Goal: Transaction & Acquisition: Purchase product/service

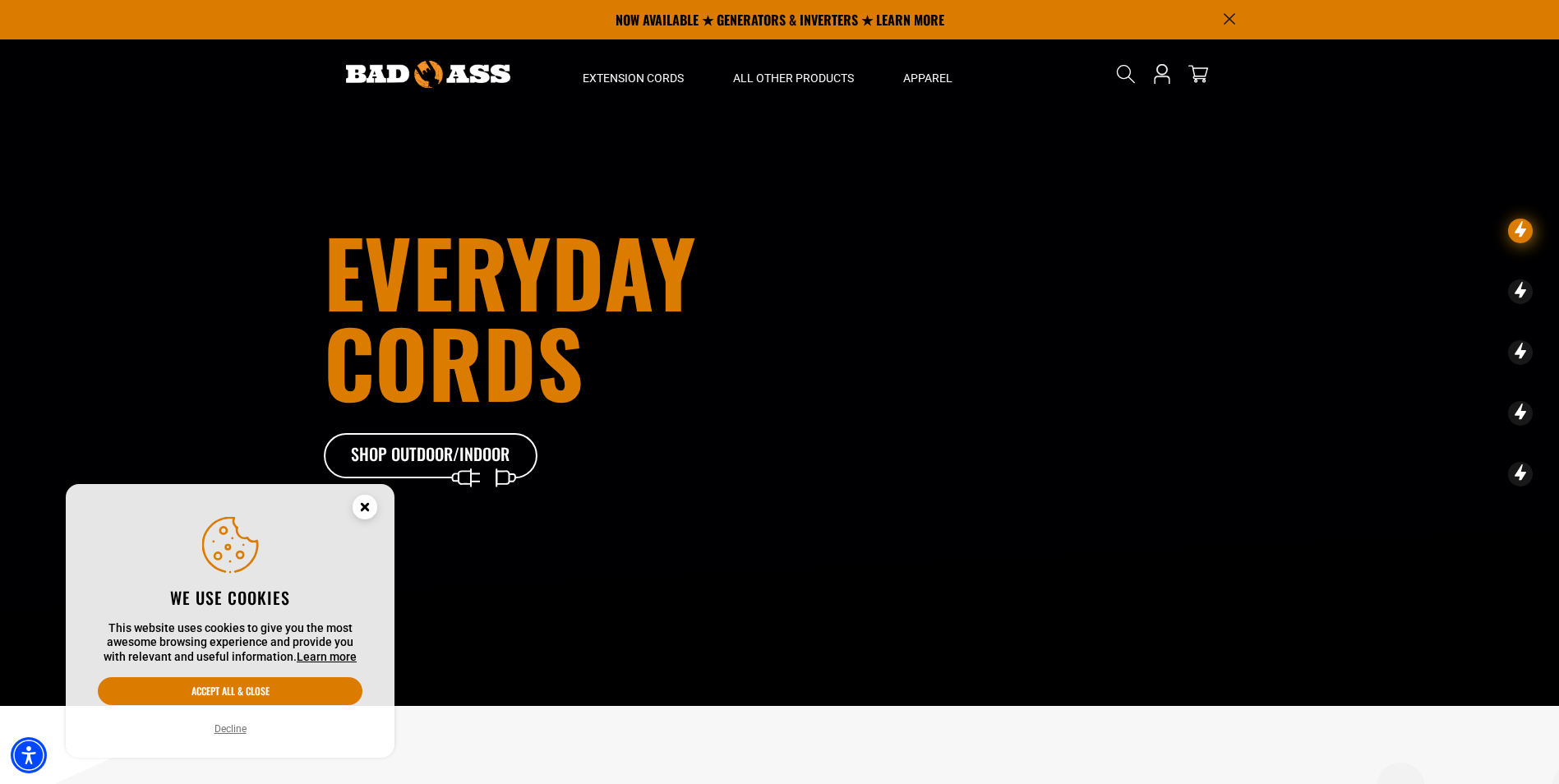
click at [360, 498] on circle "Cookie Consent" at bounding box center [365, 507] width 25 height 25
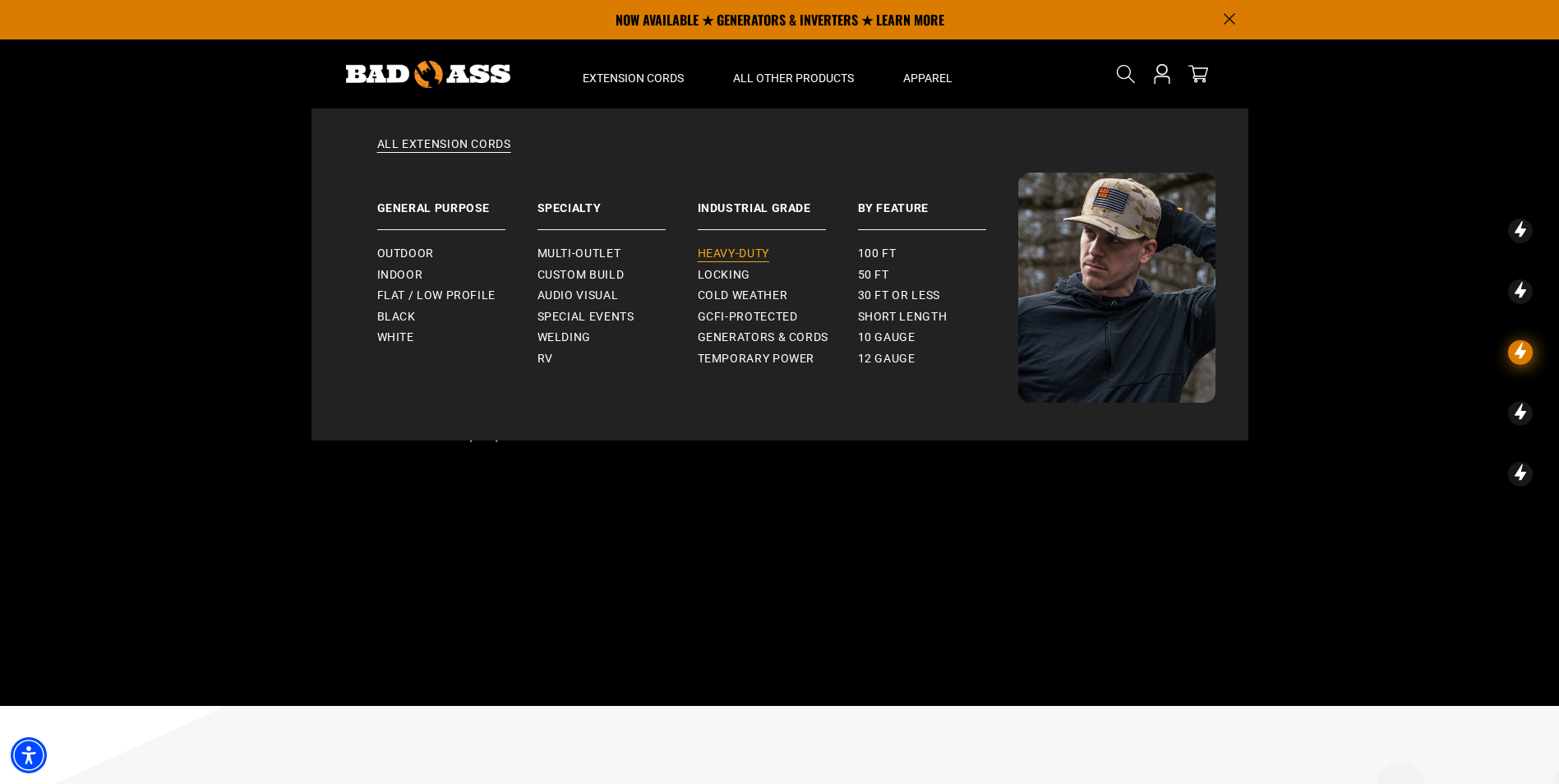
click at [746, 254] on span "Heavy-Duty" at bounding box center [733, 253] width 71 height 15
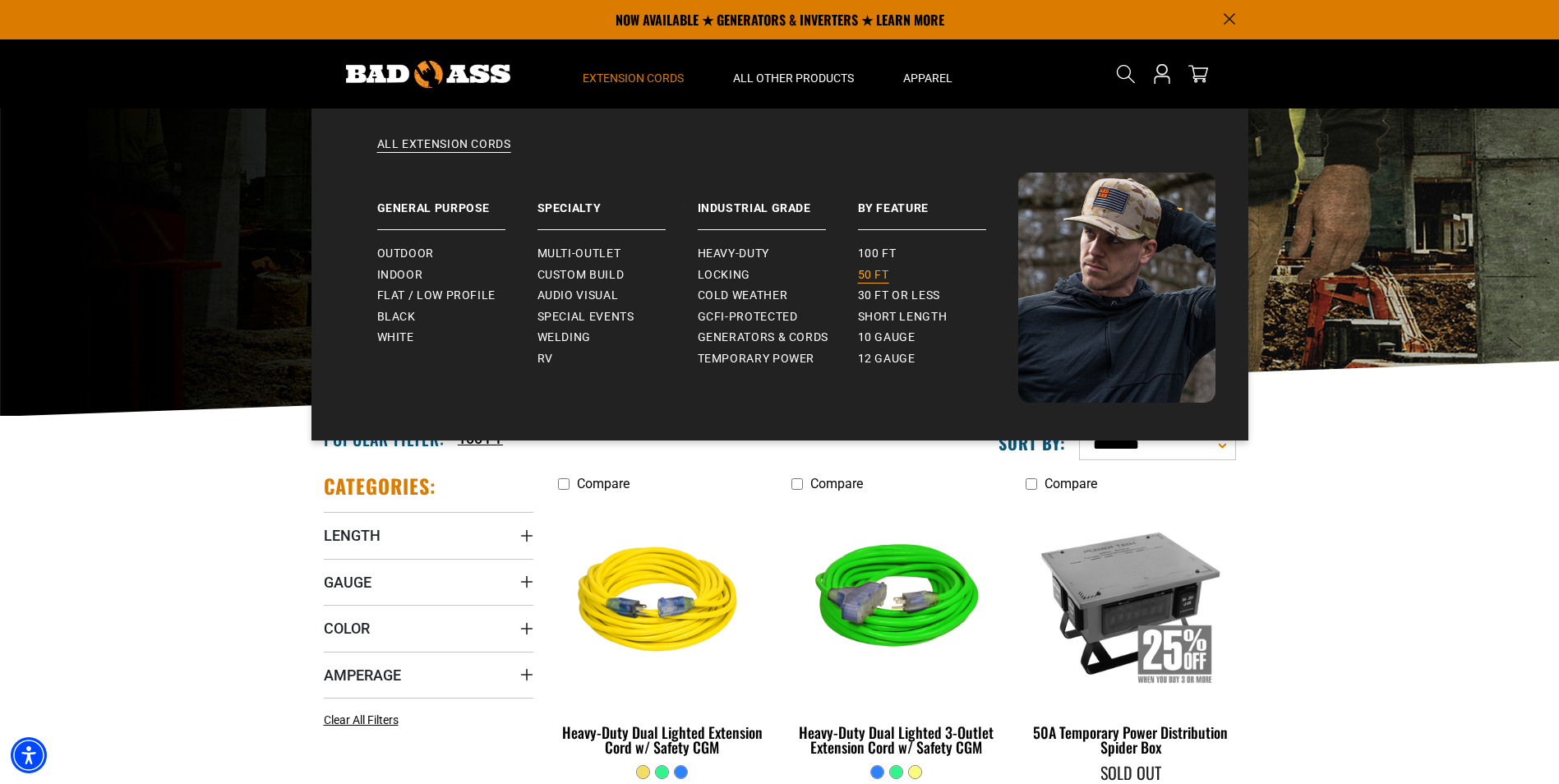
click at [866, 273] on span "50 ft" at bounding box center [873, 274] width 31 height 15
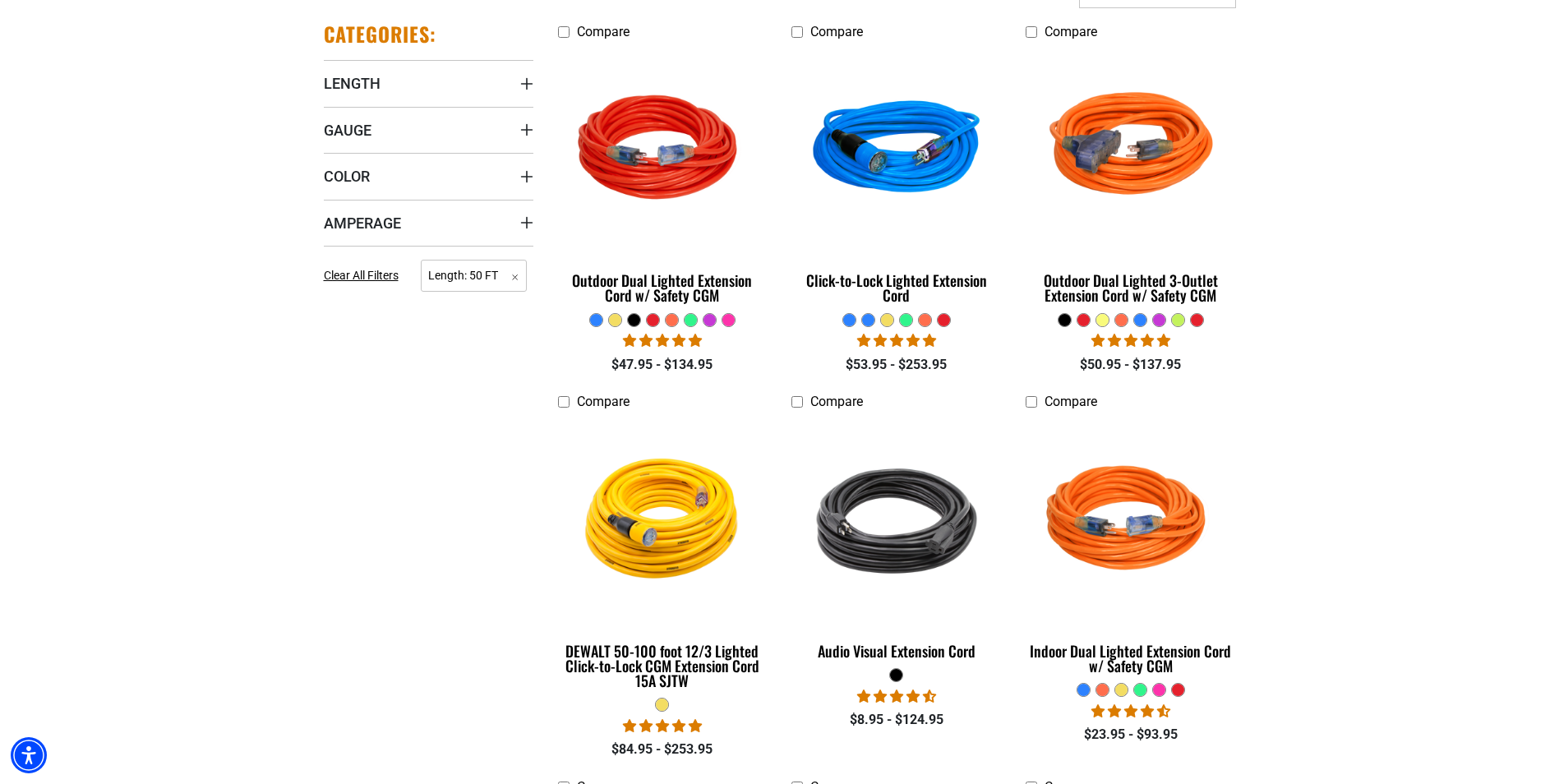
scroll to position [493, 0]
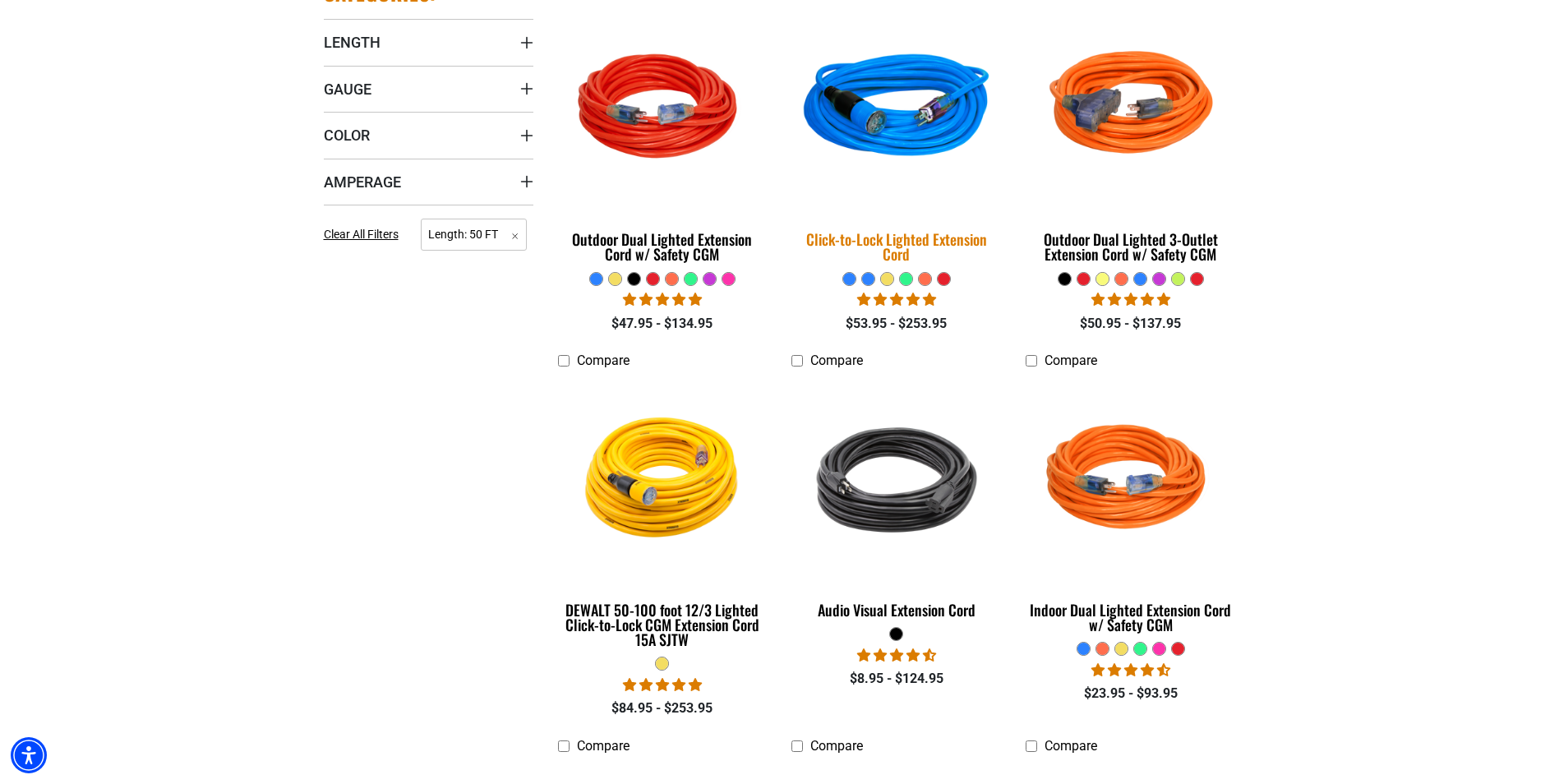
click at [852, 127] on img at bounding box center [897, 109] width 230 height 210
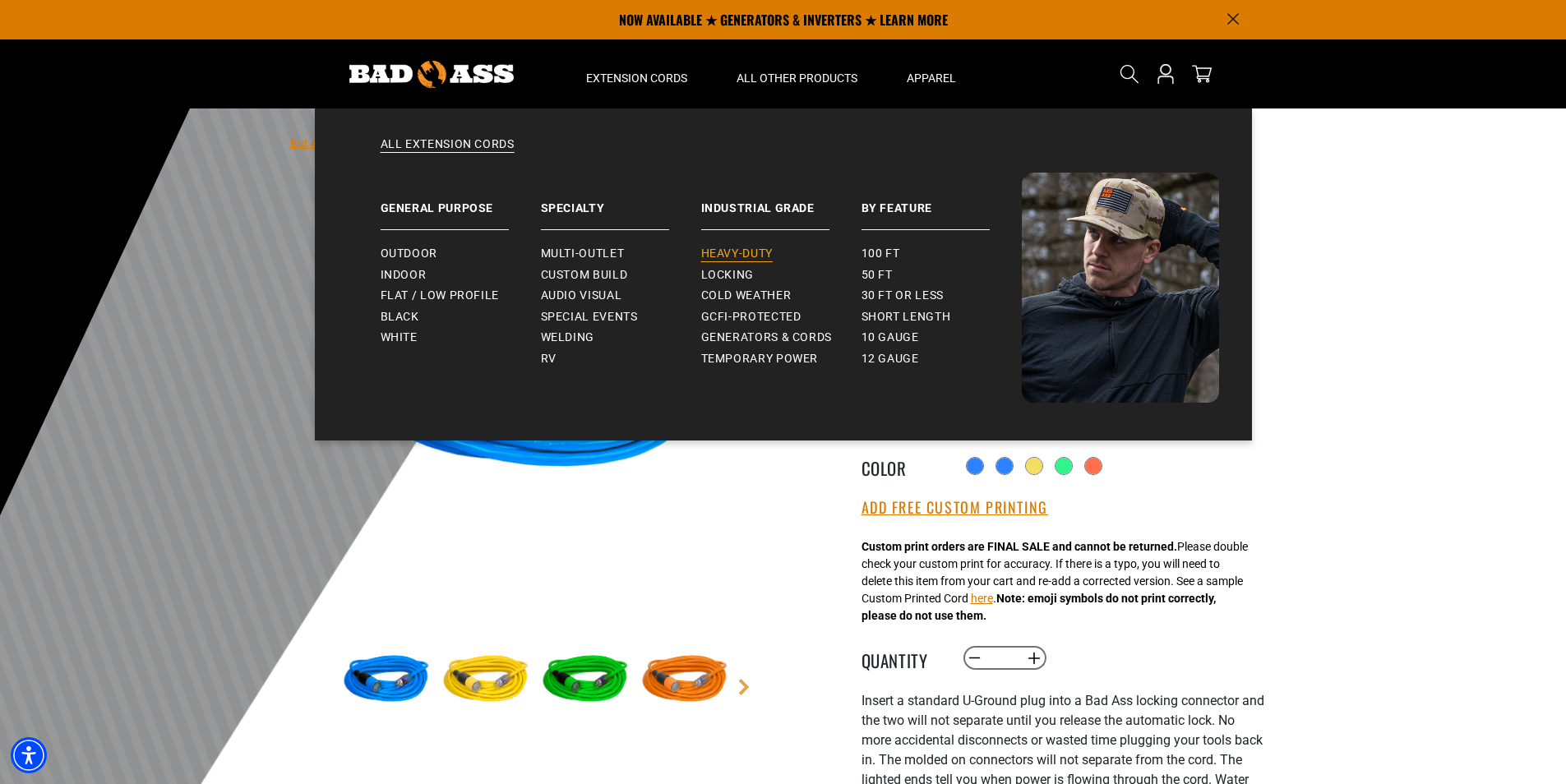
click at [752, 252] on span "Heavy-Duty" at bounding box center [736, 253] width 71 height 15
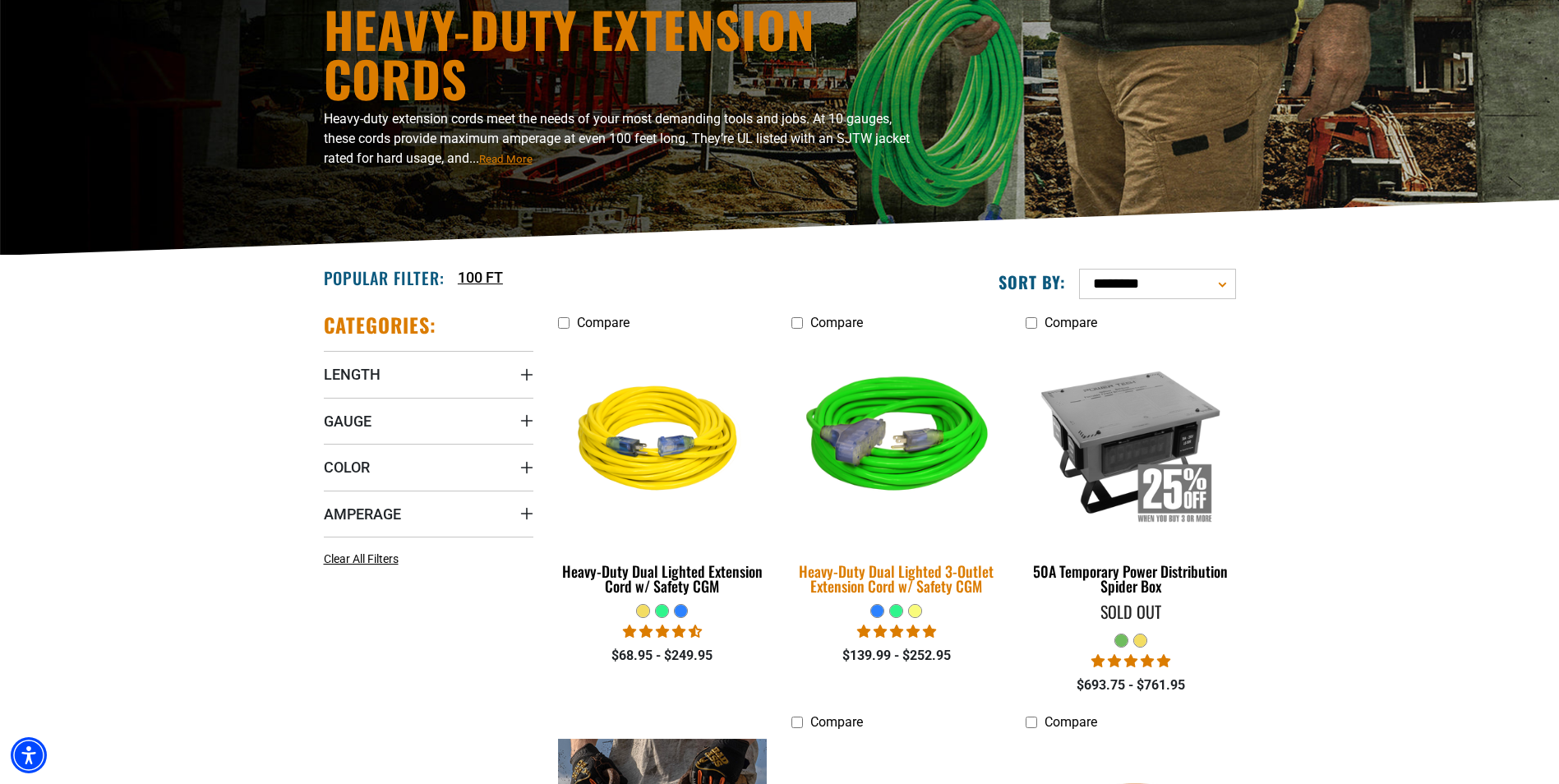
scroll to position [165, 0]
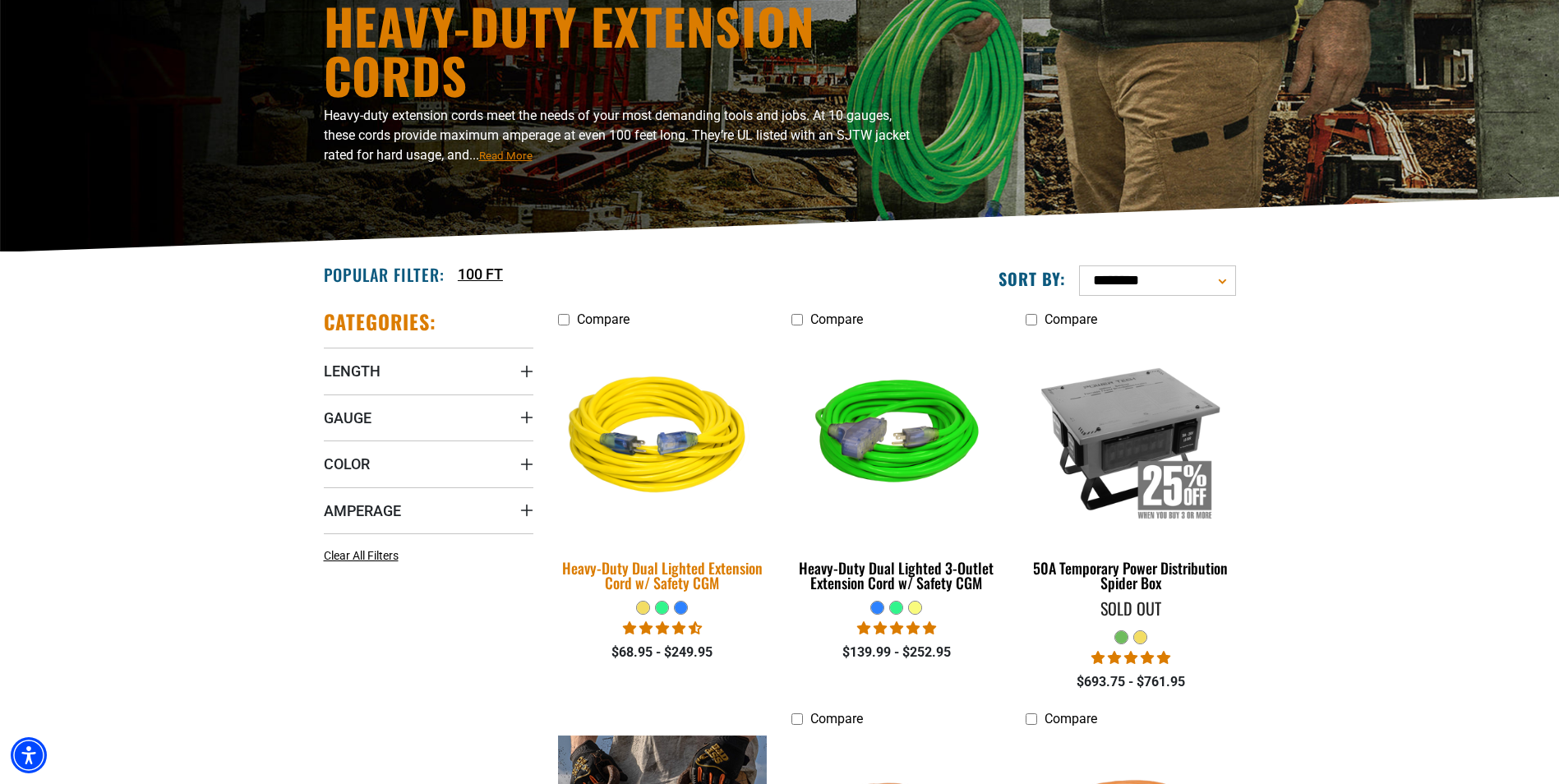
click at [692, 518] on img at bounding box center [662, 437] width 230 height 210
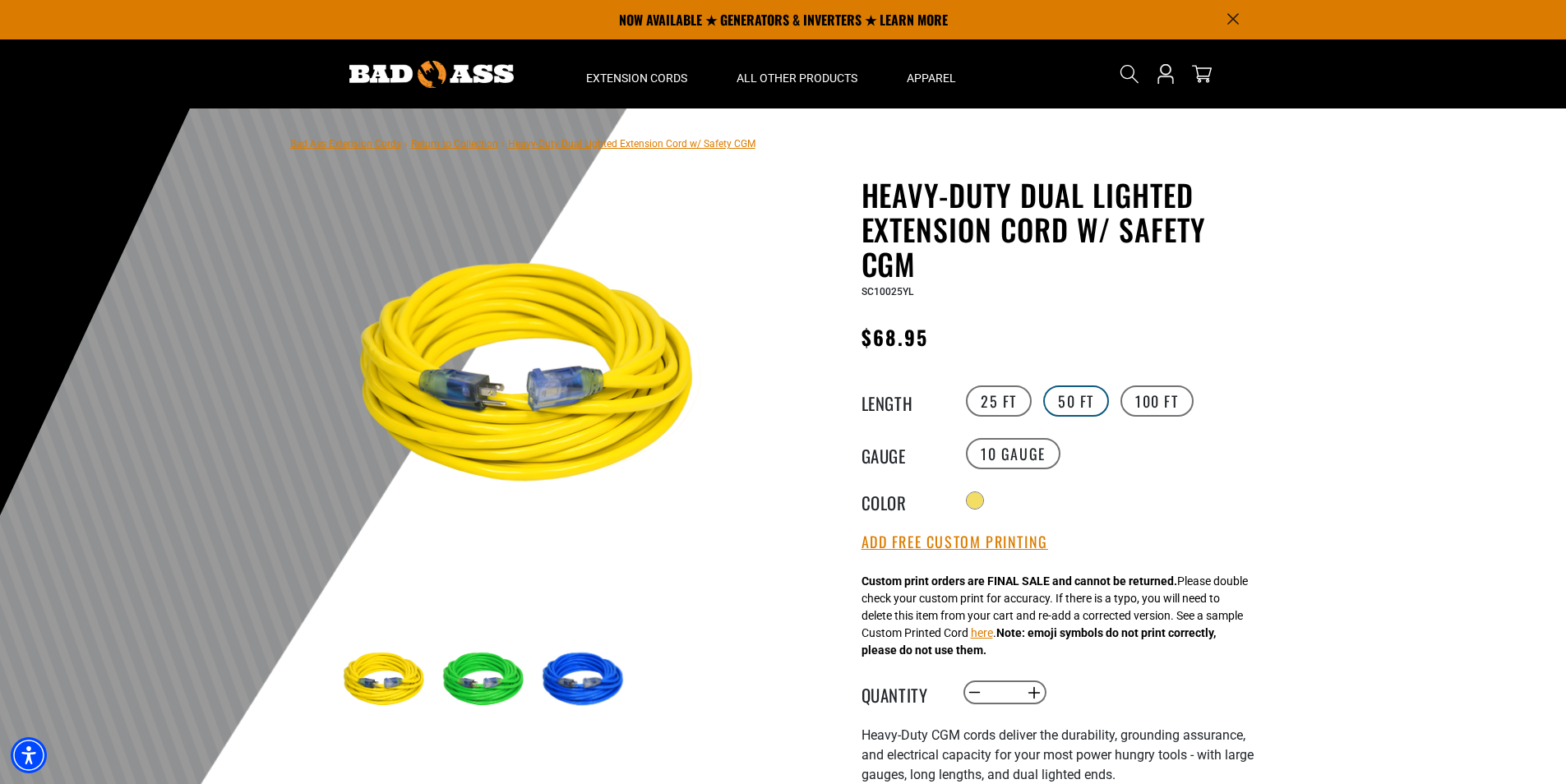
click at [1055, 400] on label "50 FT" at bounding box center [1075, 401] width 66 height 31
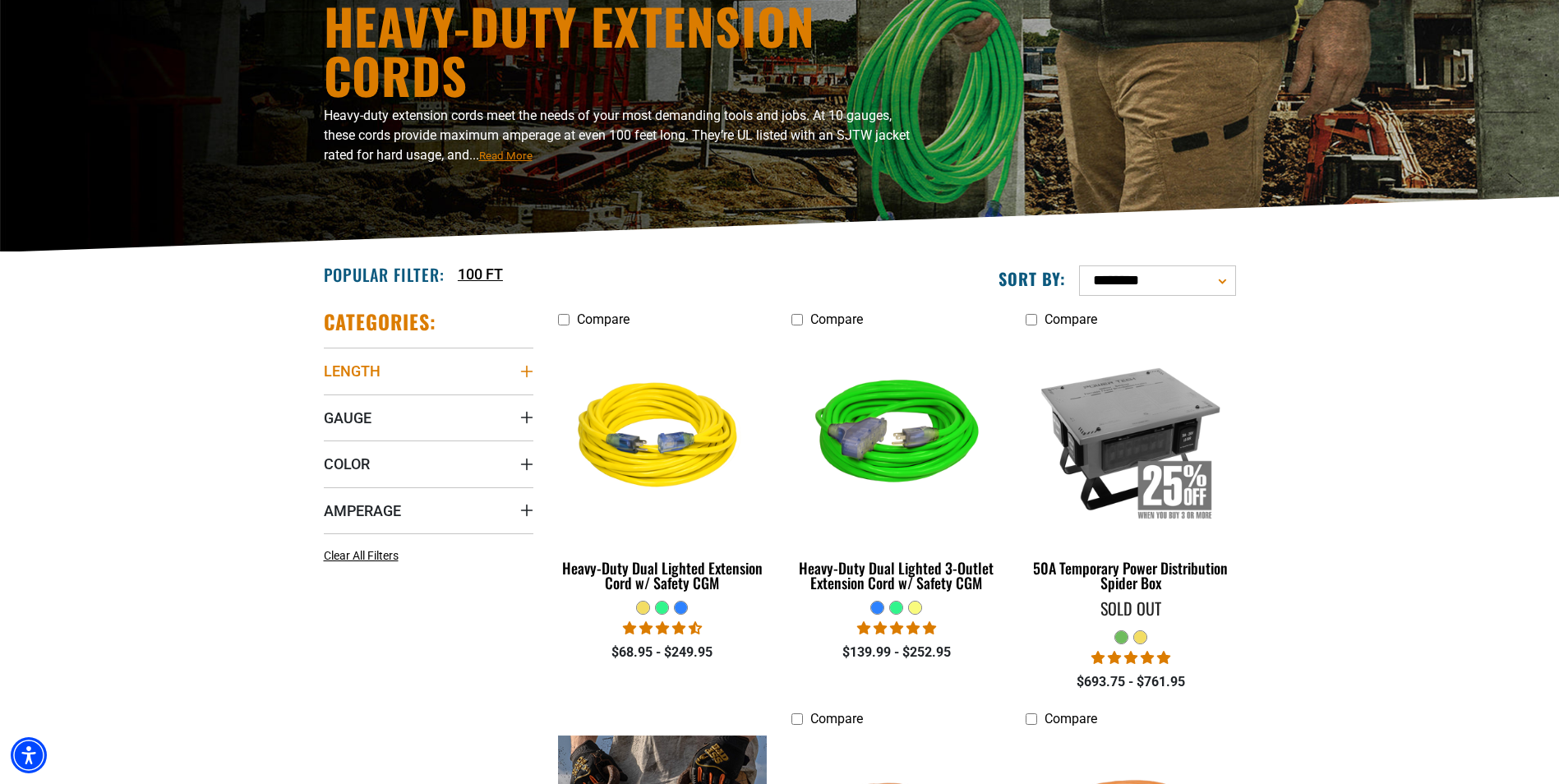
click at [510, 368] on summary "Length" at bounding box center [428, 371] width 209 height 46
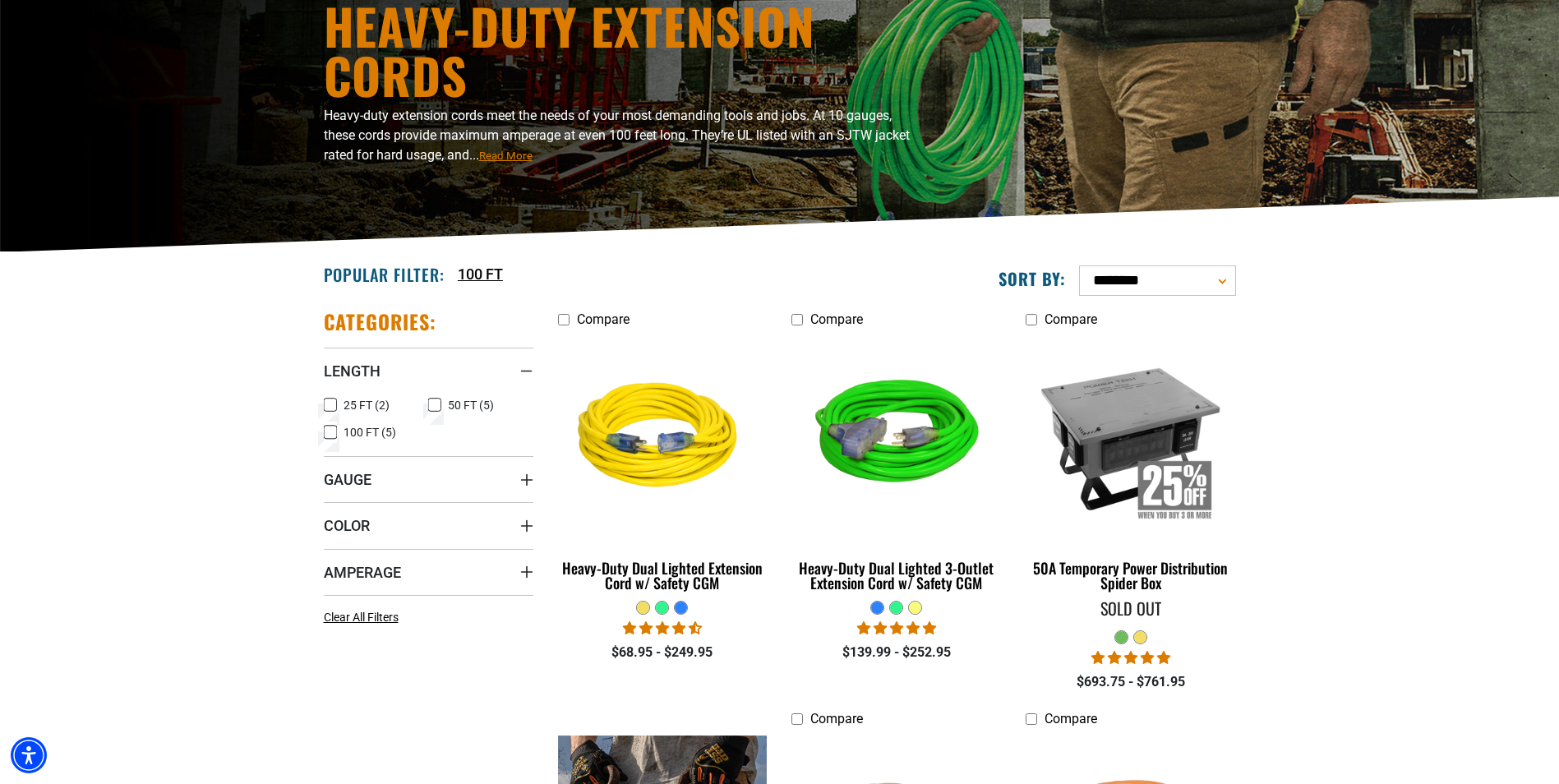
click at [438, 403] on icon at bounding box center [434, 405] width 13 height 21
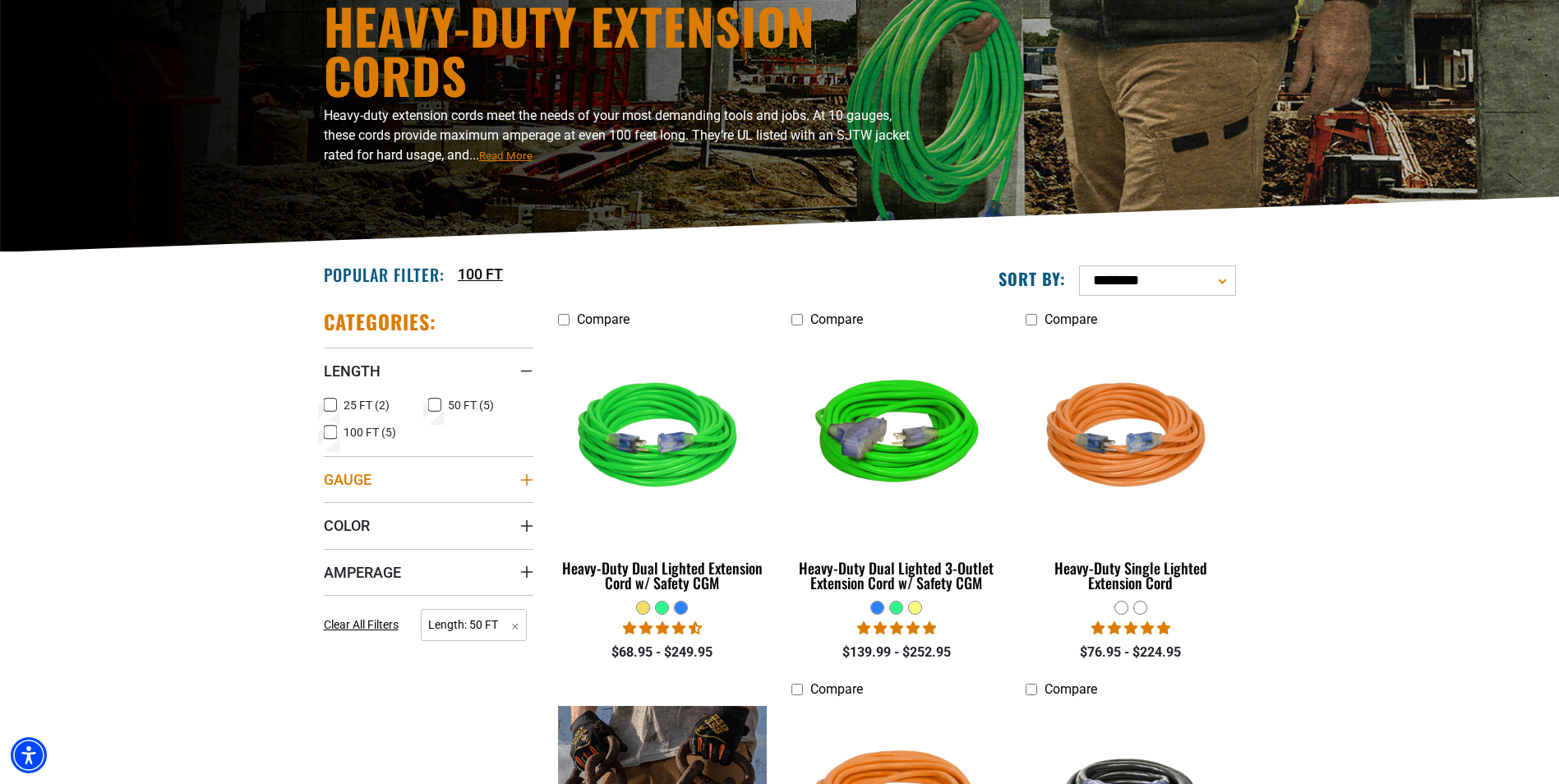
click at [528, 477] on icon "Gauge" at bounding box center [526, 479] width 13 height 13
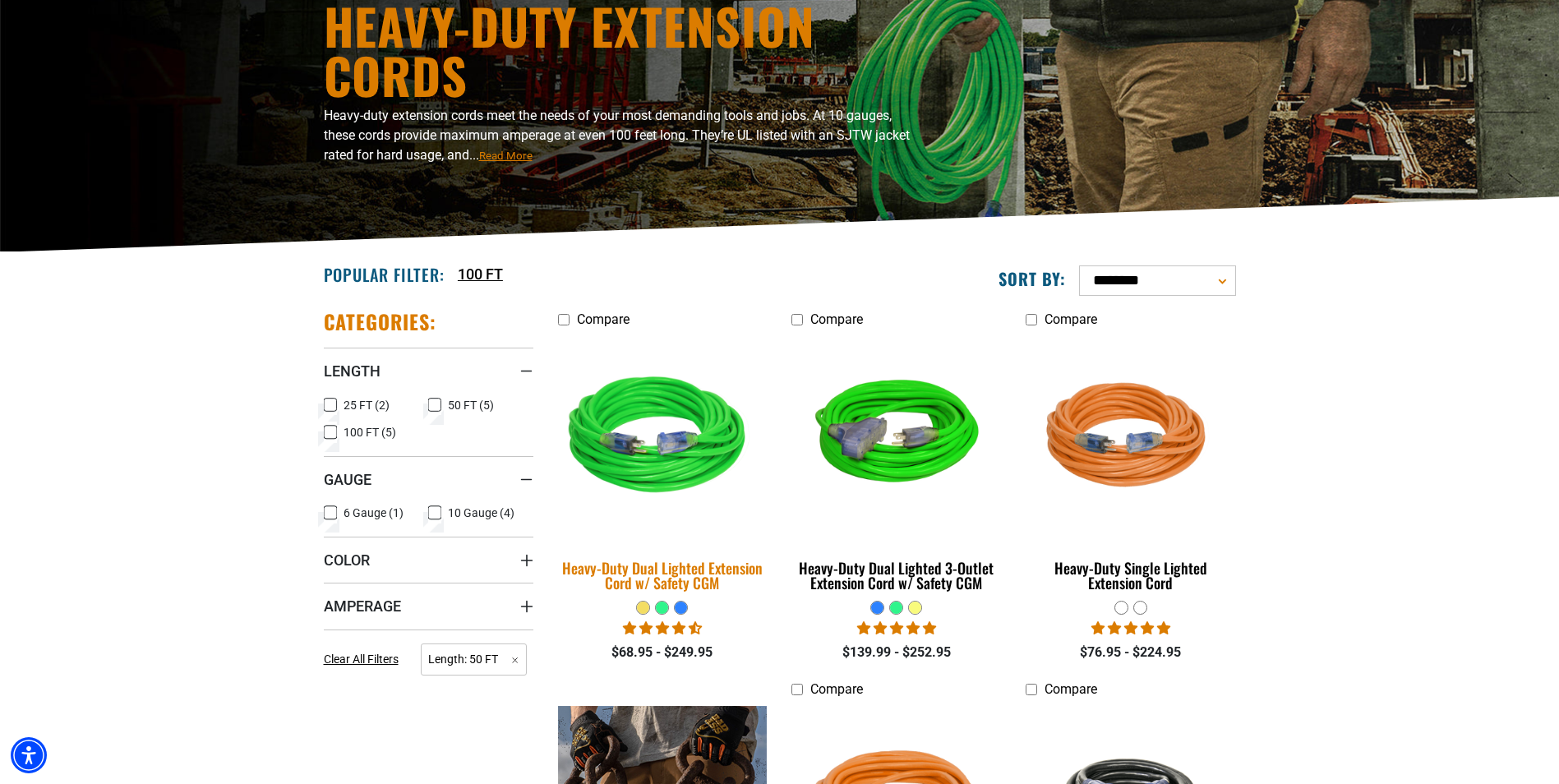
click at [579, 524] on img at bounding box center [662, 437] width 230 height 210
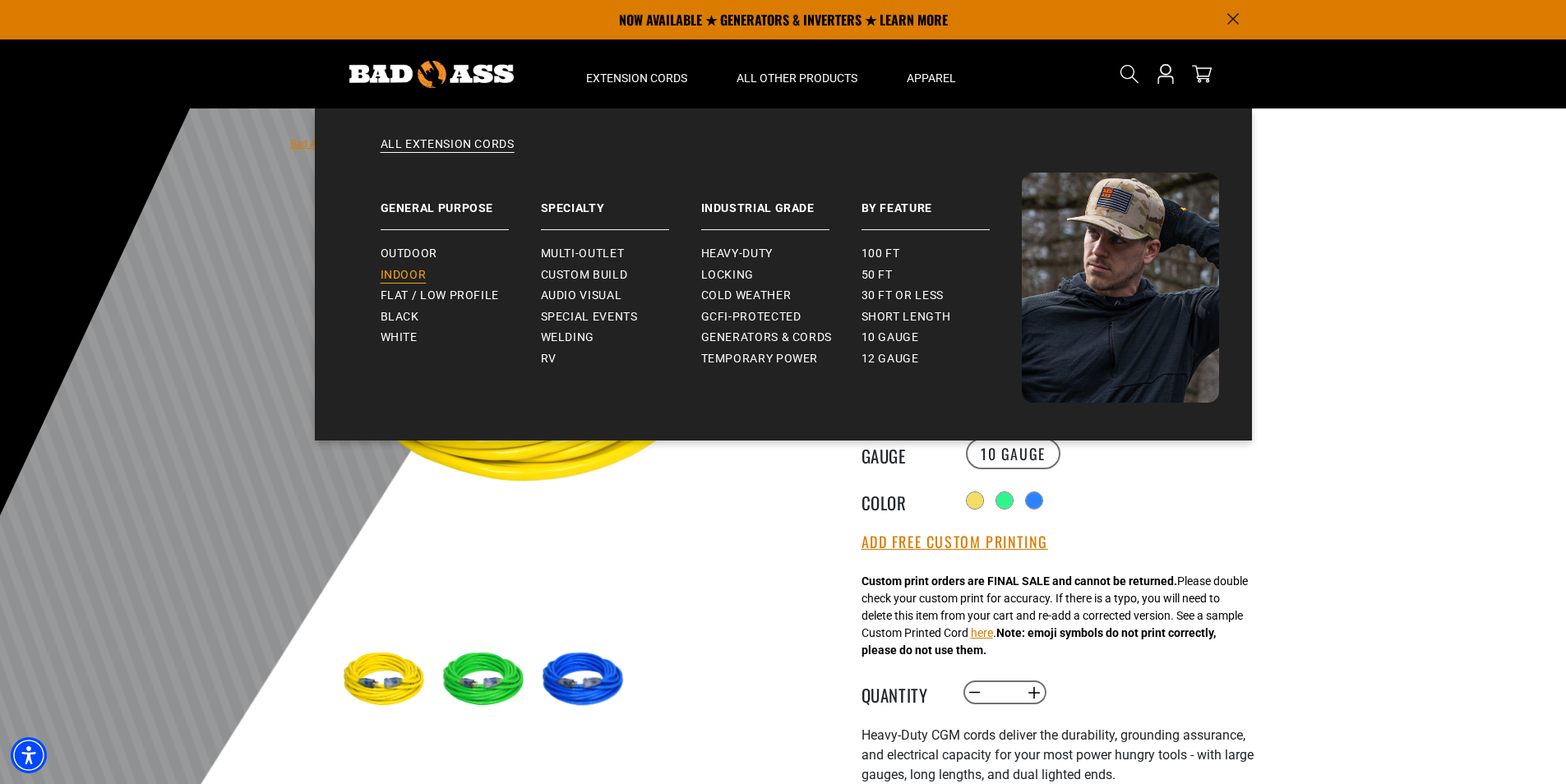
click at [422, 275] on span "Indoor" at bounding box center [403, 274] width 46 height 15
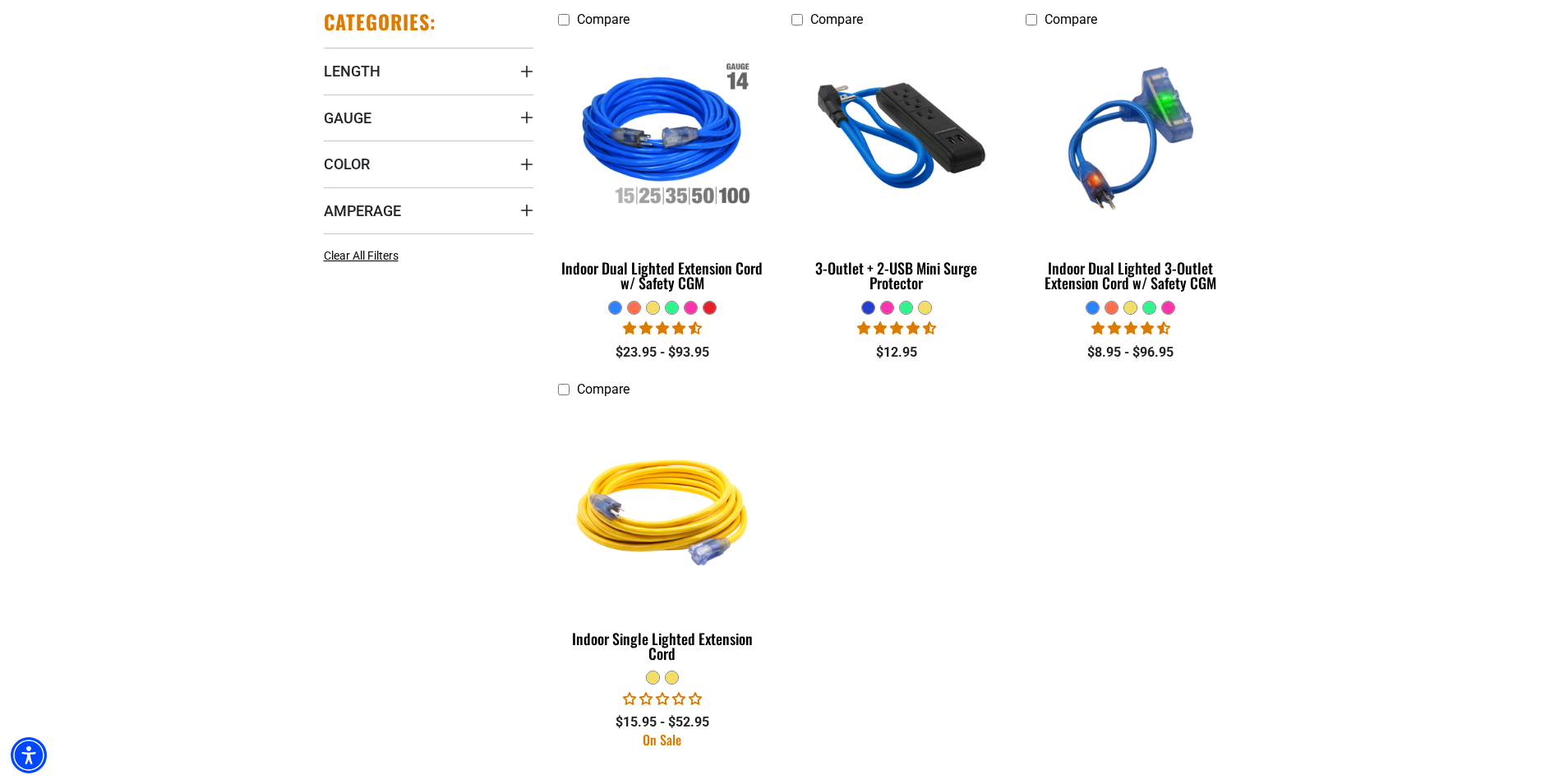
scroll to position [493, 0]
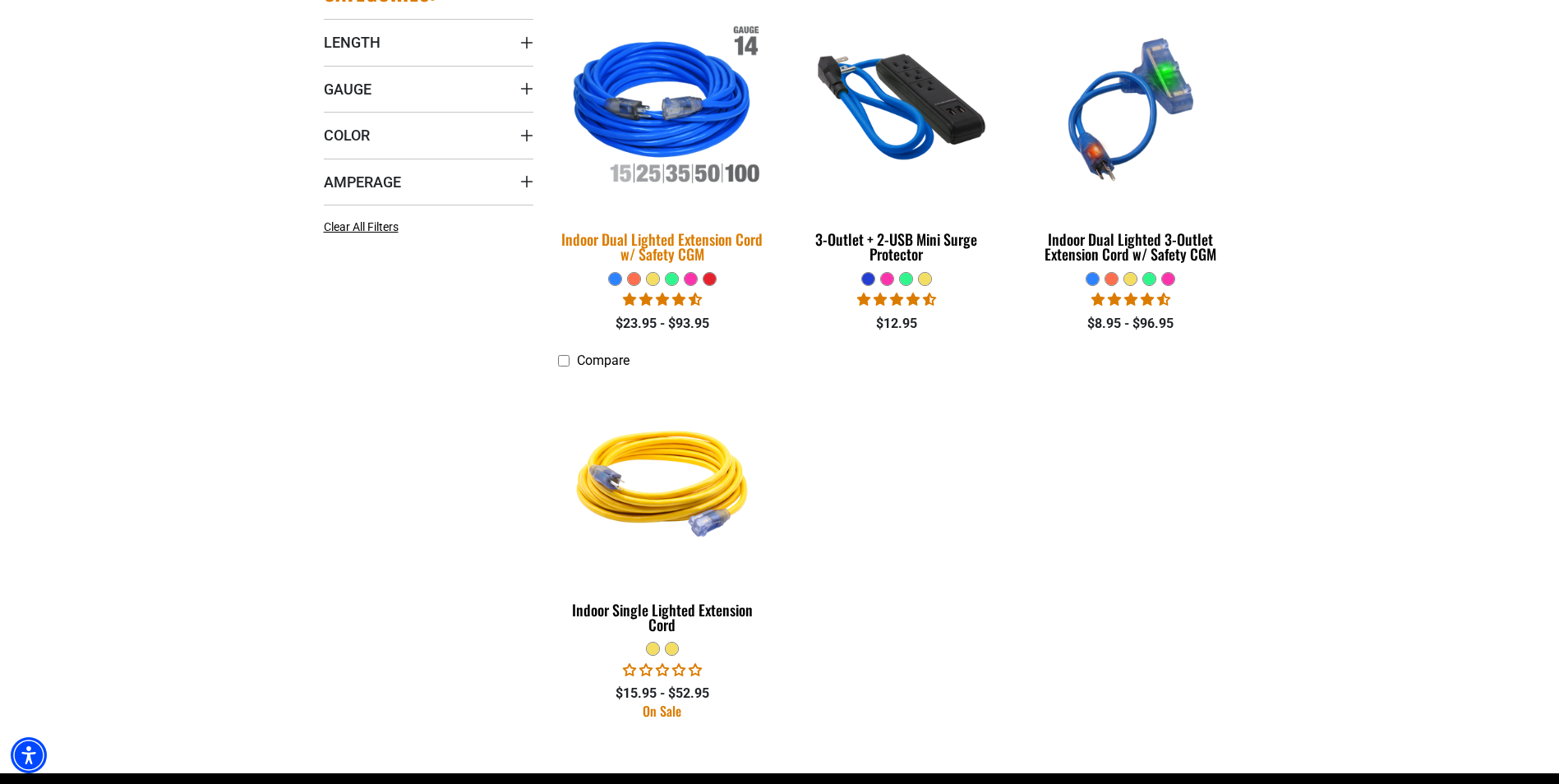
click at [682, 186] on img at bounding box center [662, 109] width 230 height 210
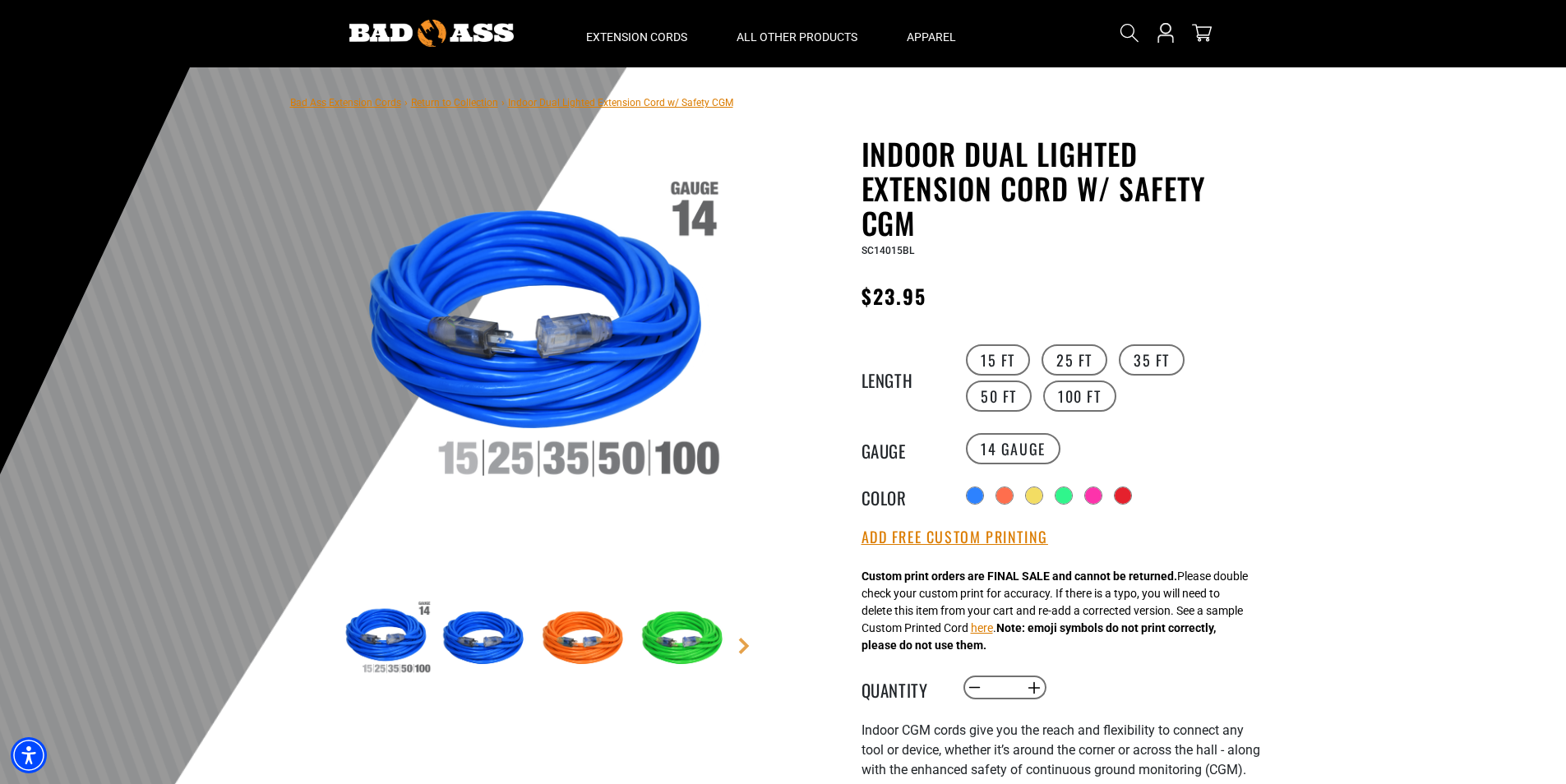
scroll to position [82, 0]
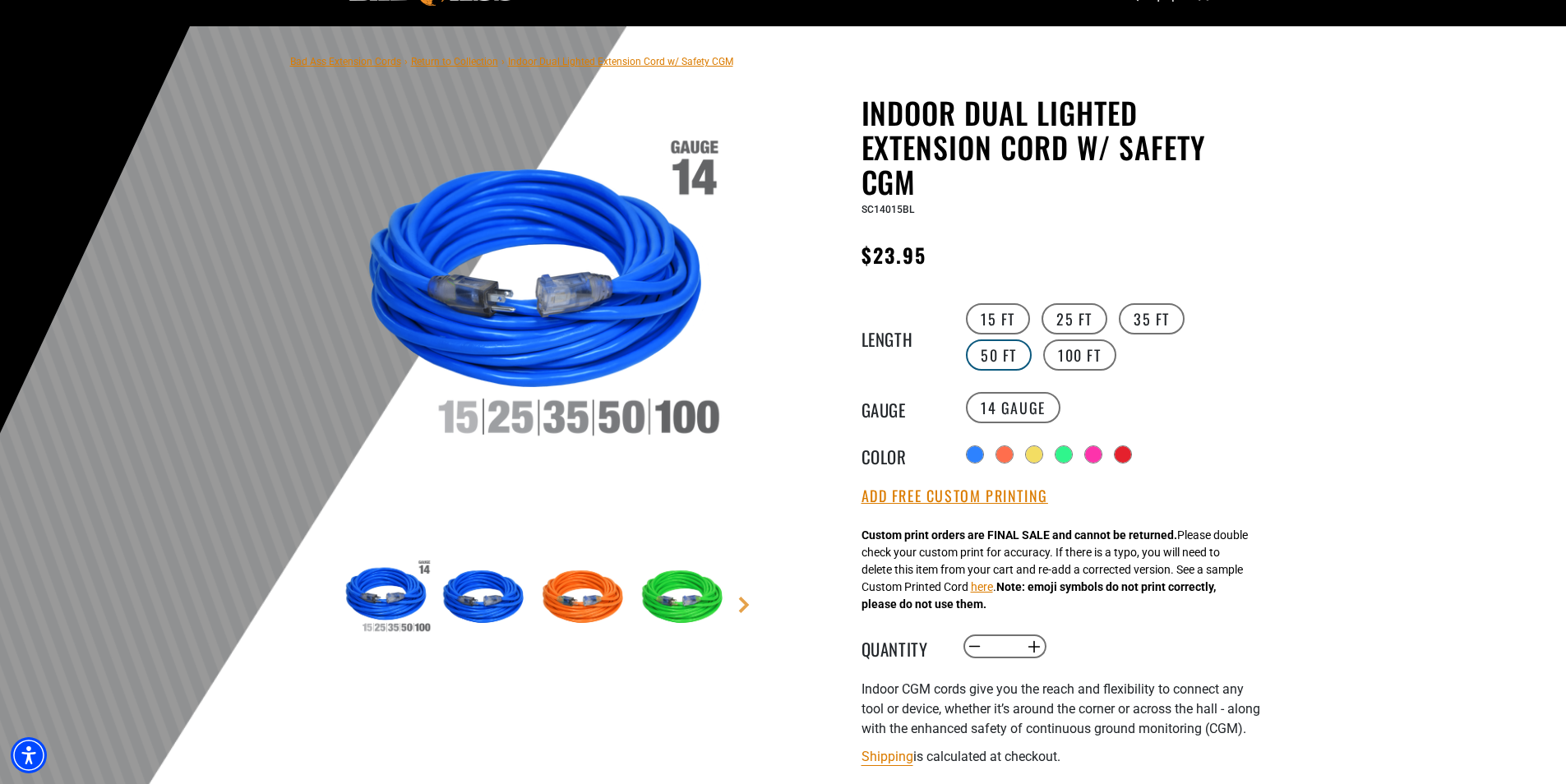
click at [1031, 340] on label "50 FT" at bounding box center [998, 355] width 66 height 31
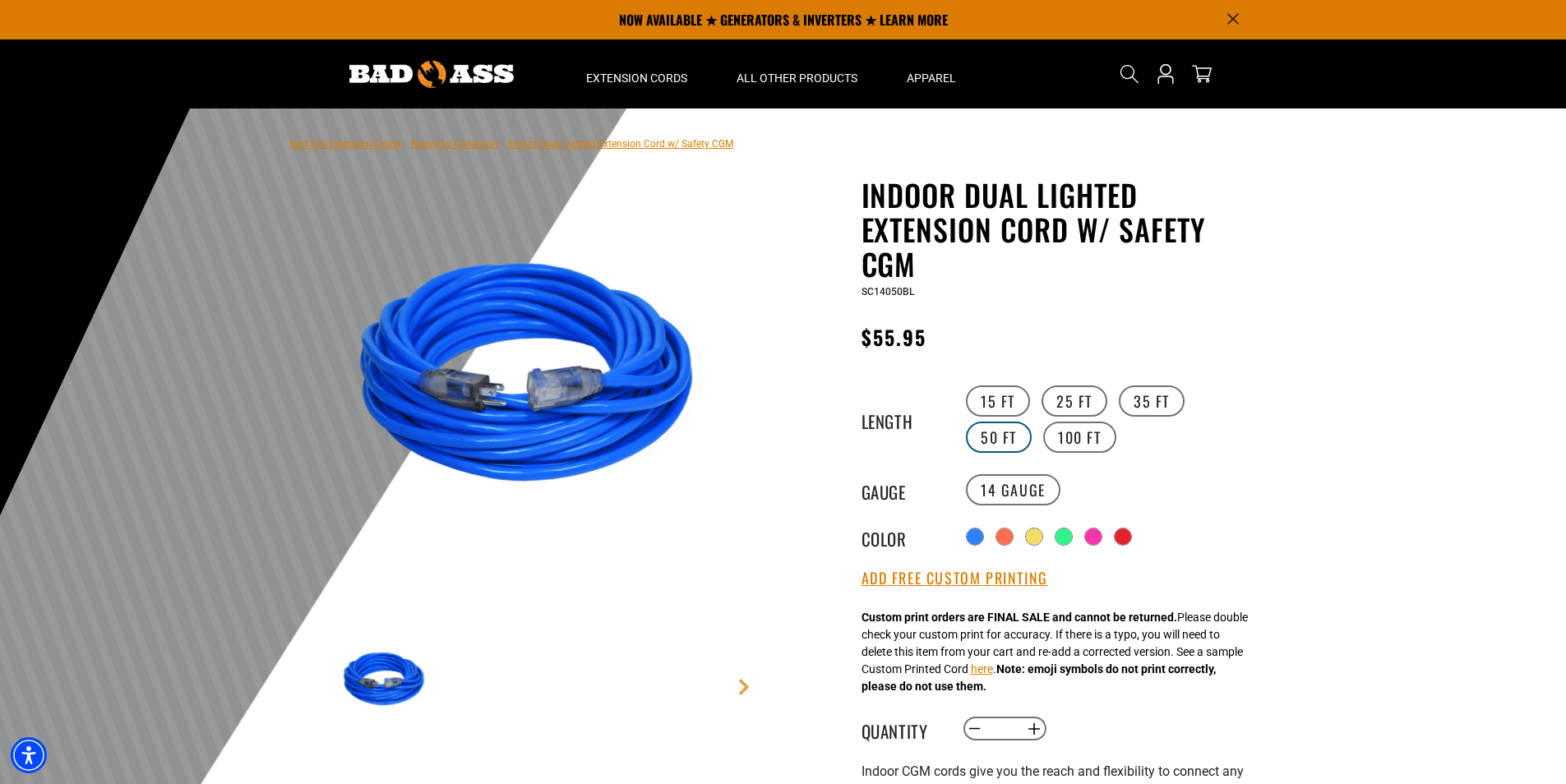
click at [1043, 438] on label "100 FT" at bounding box center [1079, 437] width 73 height 31
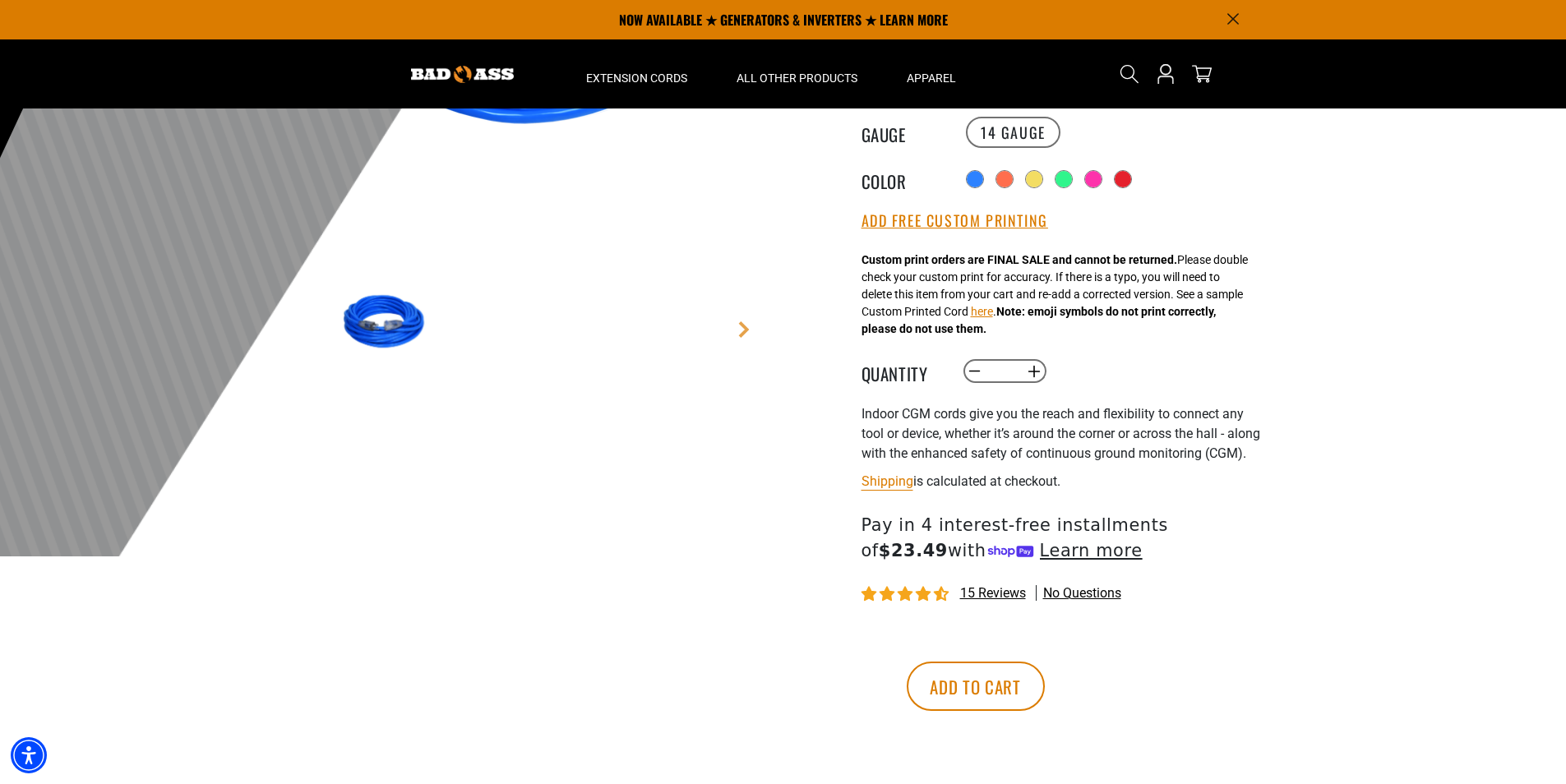
scroll to position [246, 0]
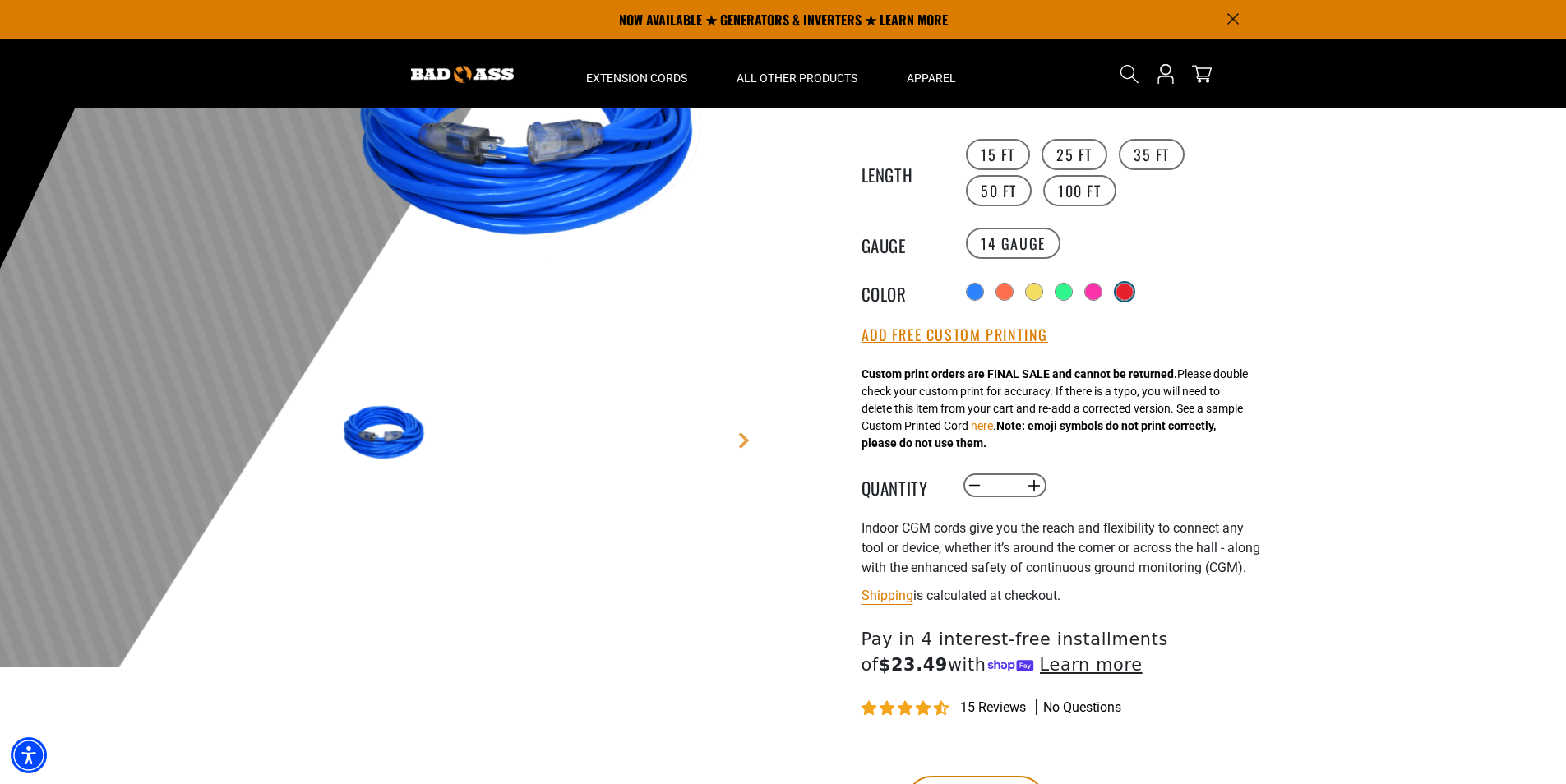
click at [1121, 289] on div at bounding box center [1124, 291] width 18 height 18
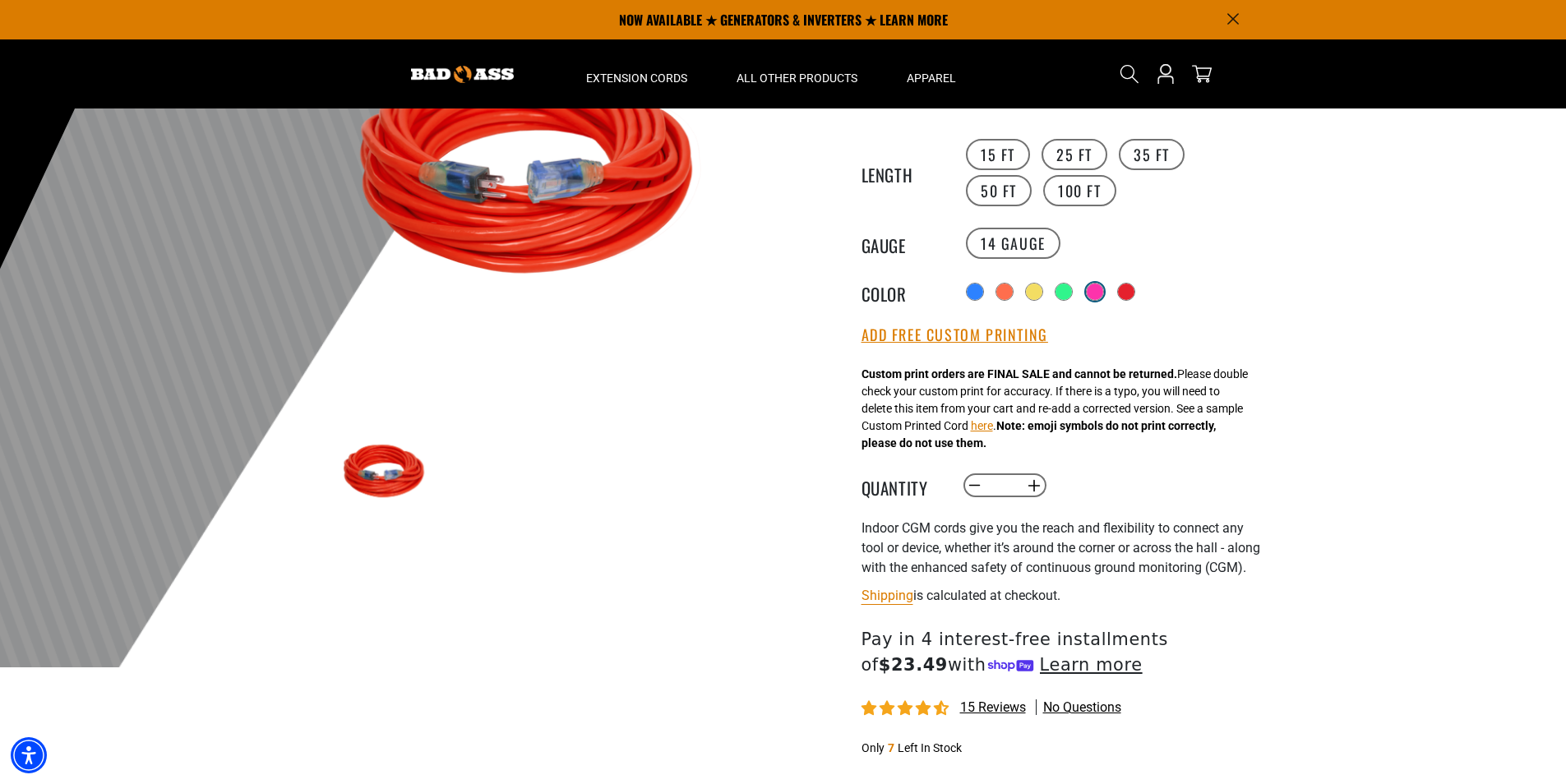
click at [1097, 294] on div at bounding box center [1094, 291] width 16 height 16
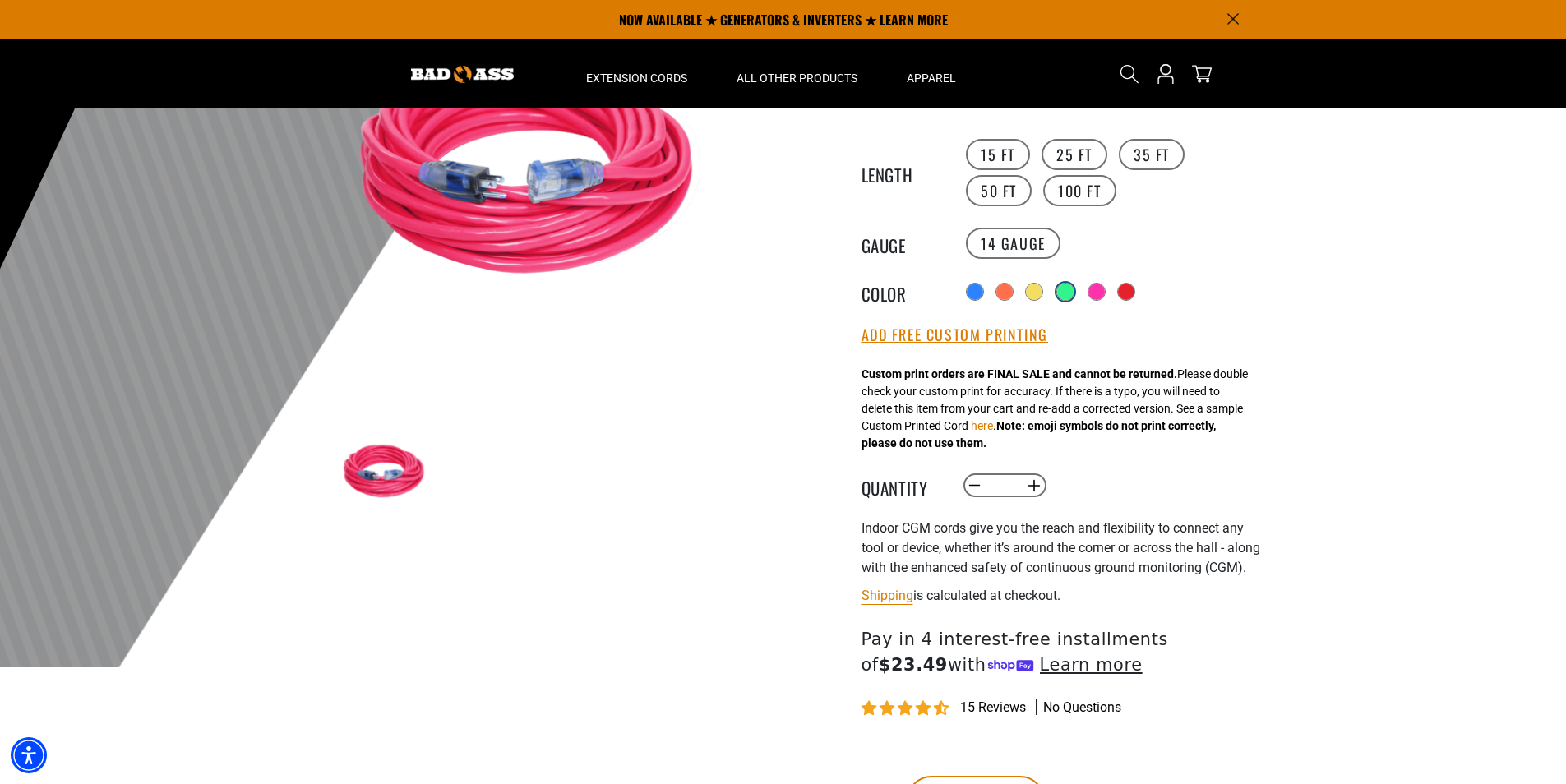
click at [1063, 291] on div at bounding box center [1065, 291] width 16 height 16
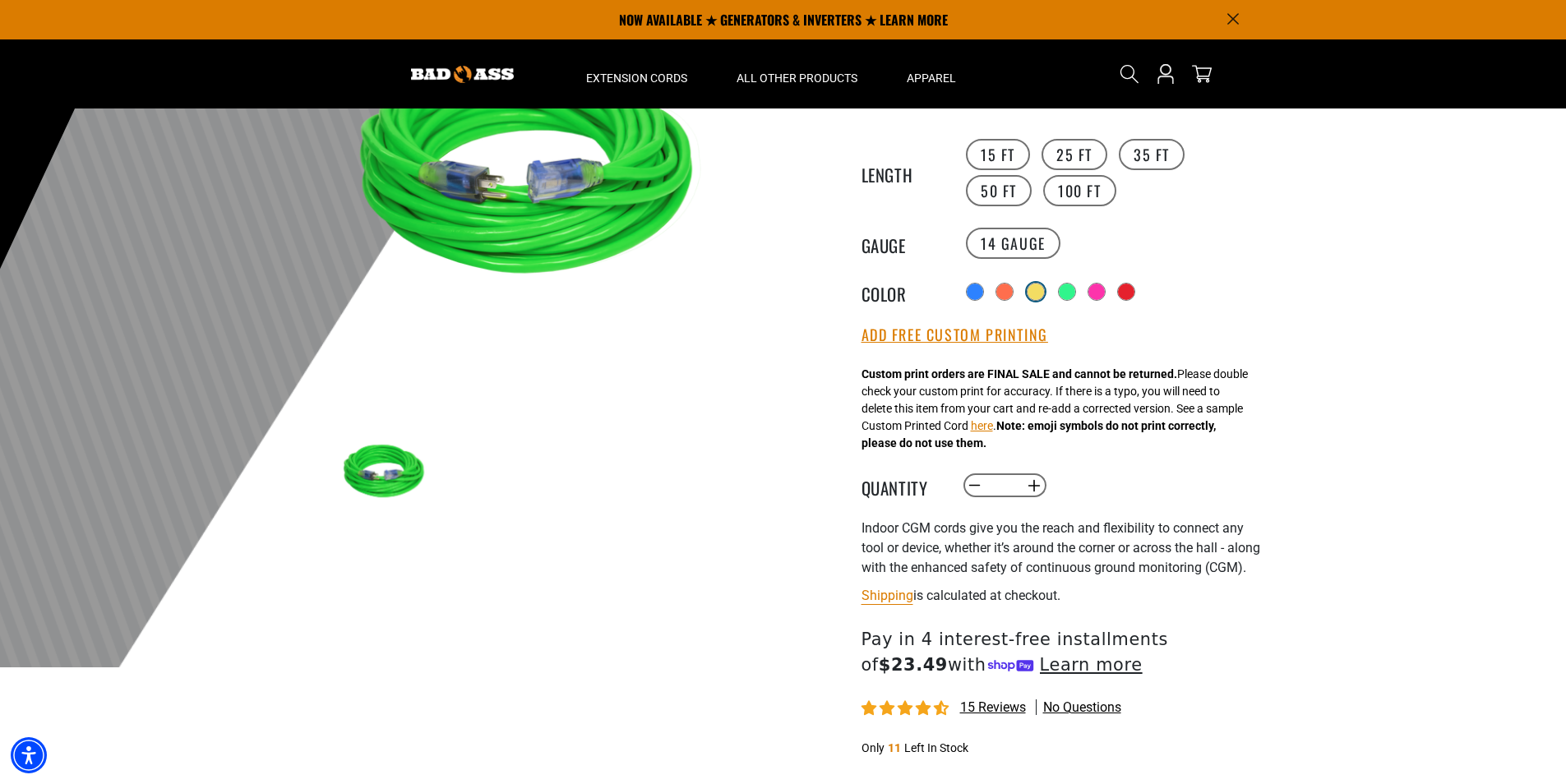
click at [1034, 292] on div at bounding box center [1035, 291] width 16 height 16
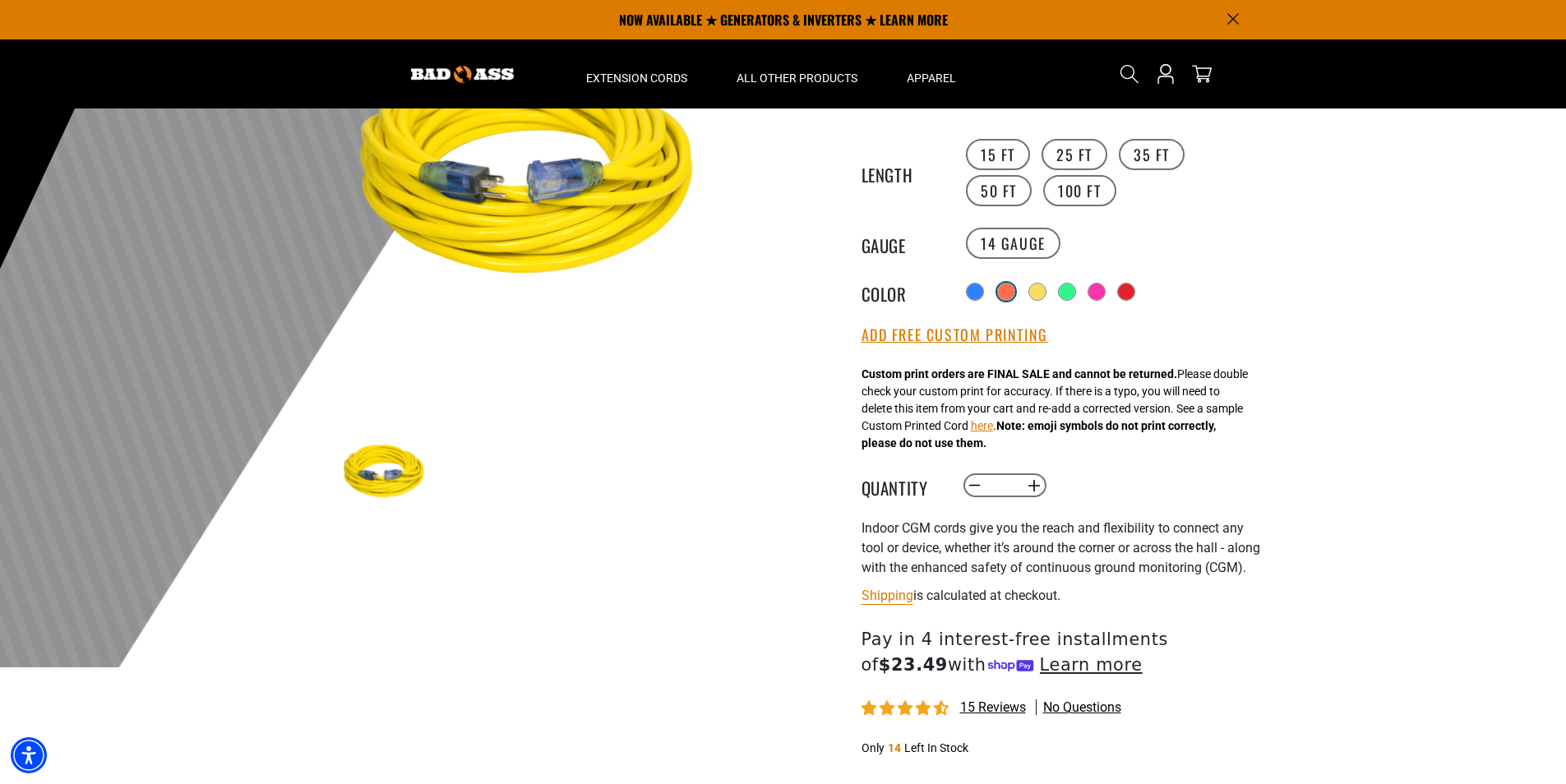
click at [1011, 295] on div at bounding box center [1006, 291] width 16 height 16
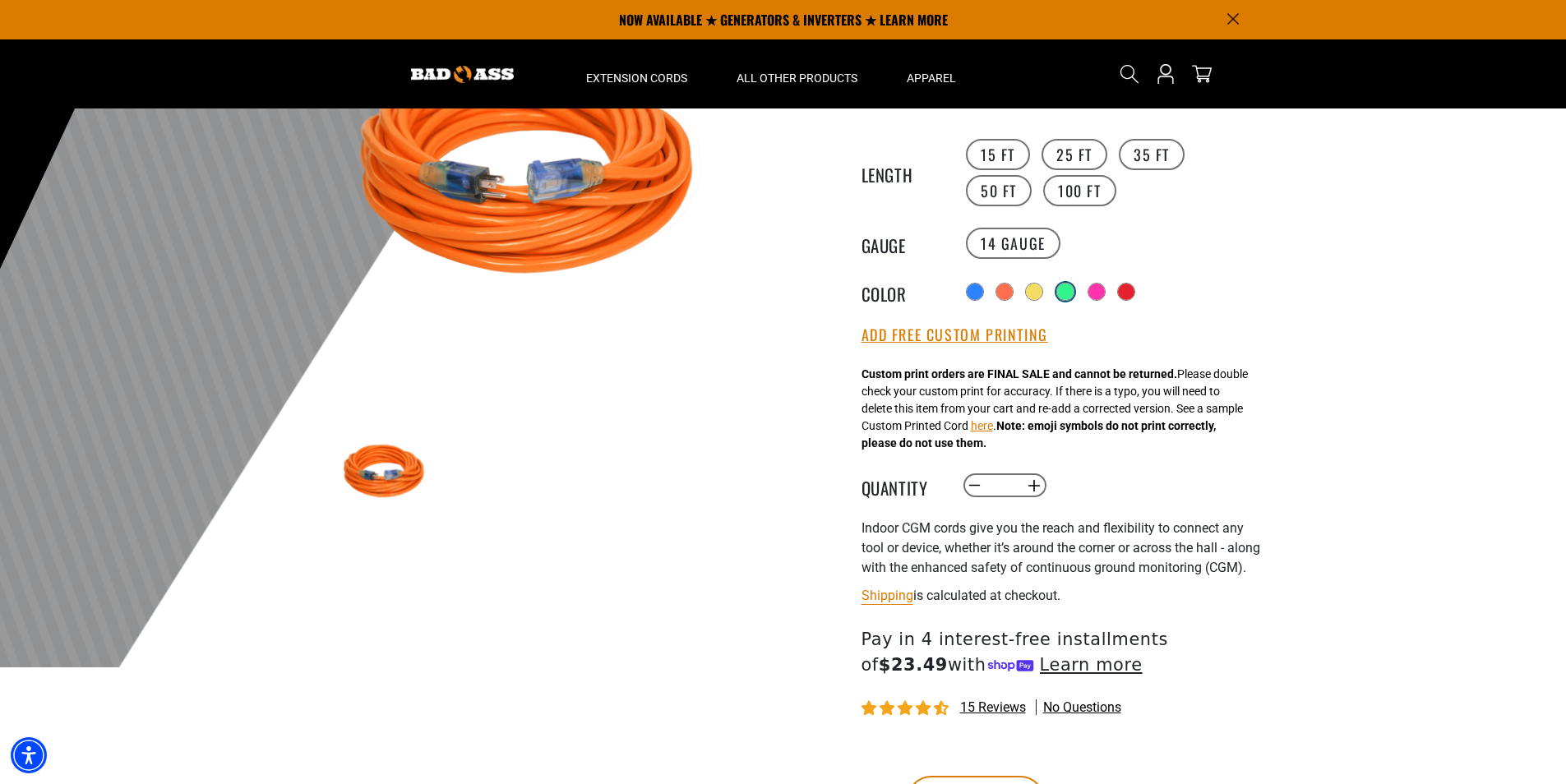
click at [1067, 292] on div at bounding box center [1065, 291] width 16 height 16
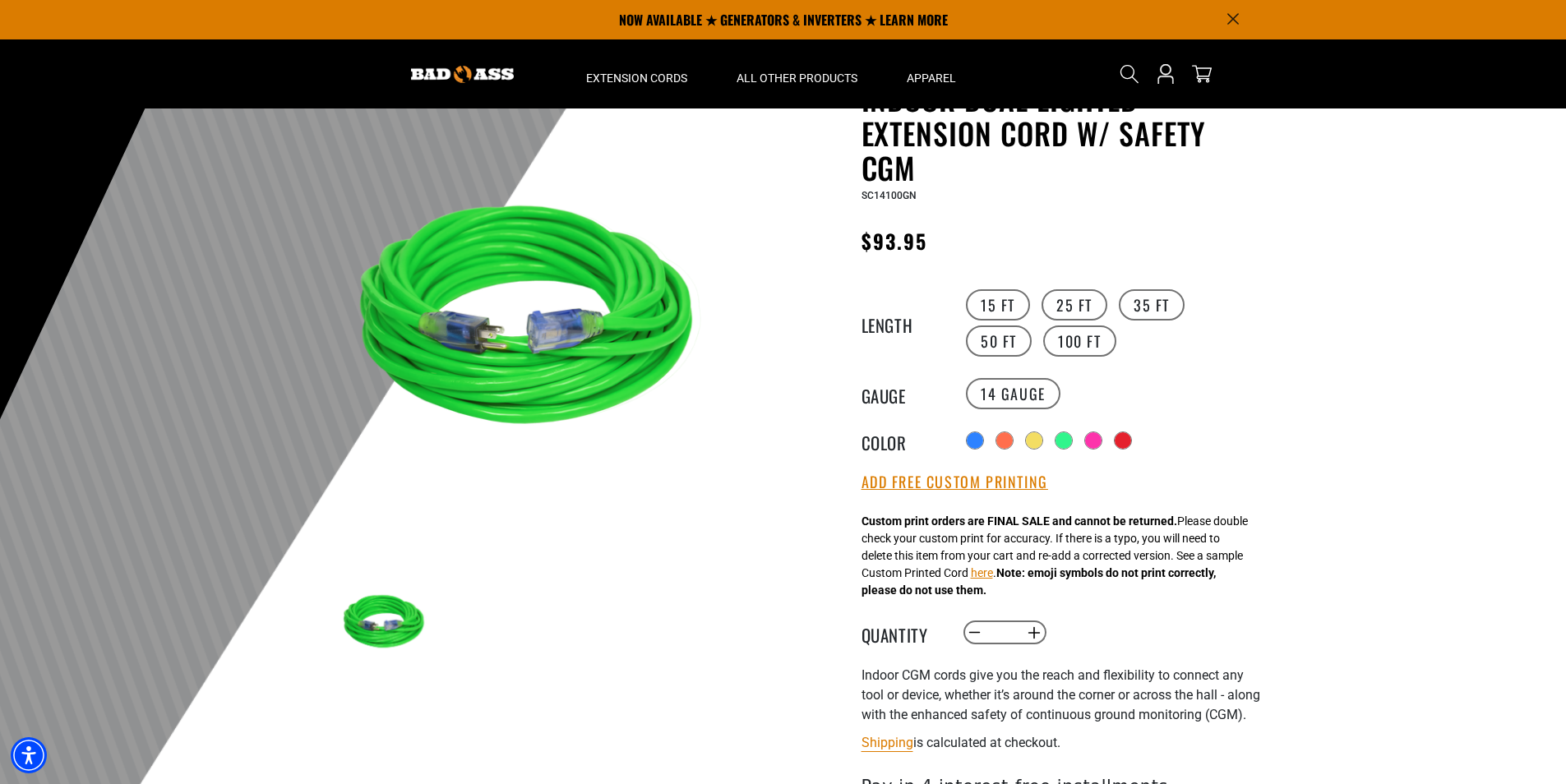
scroll to position [82, 0]
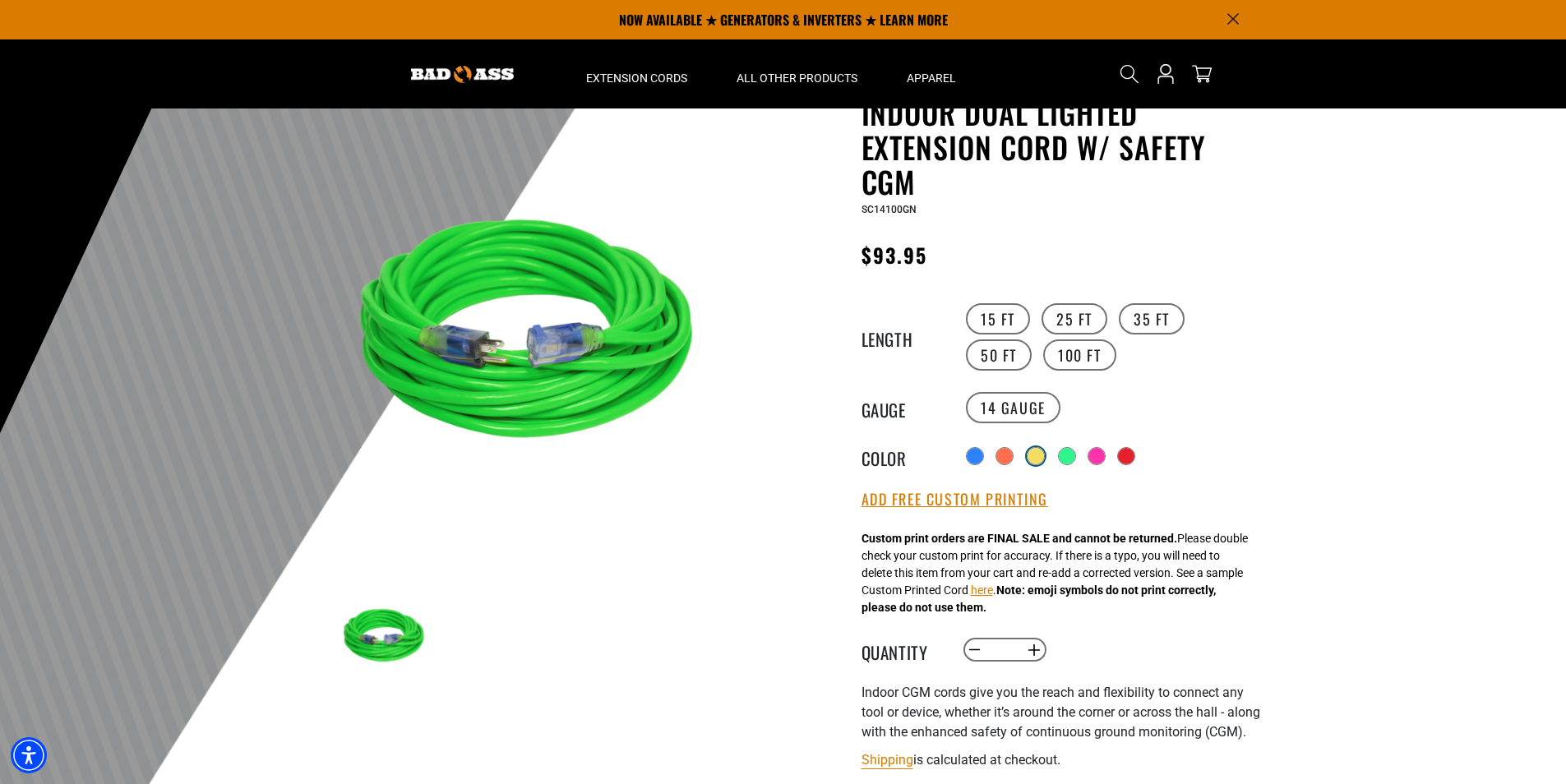
click at [1037, 451] on div at bounding box center [1035, 455] width 16 height 16
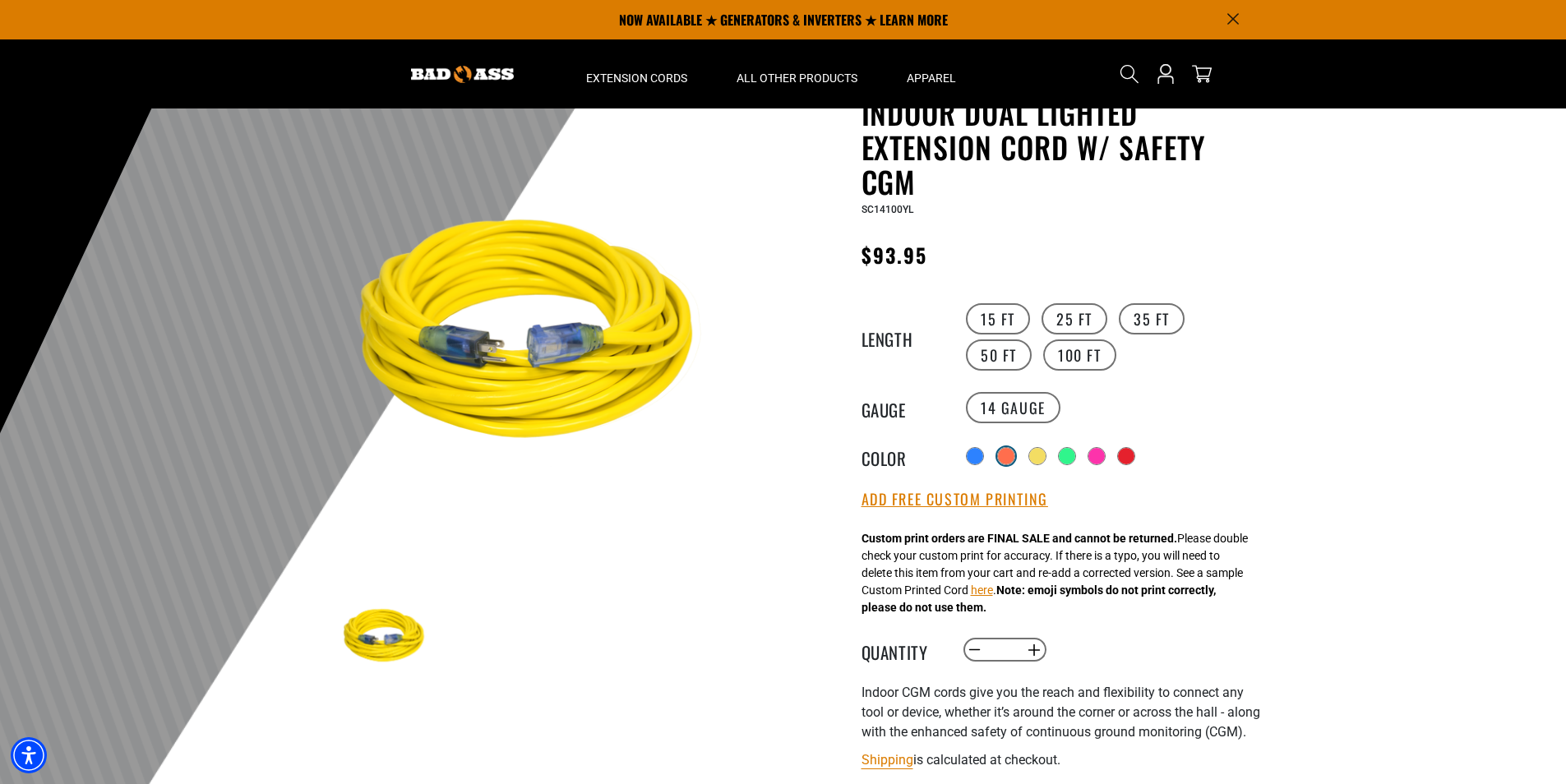
click at [1004, 451] on div at bounding box center [1006, 455] width 16 height 16
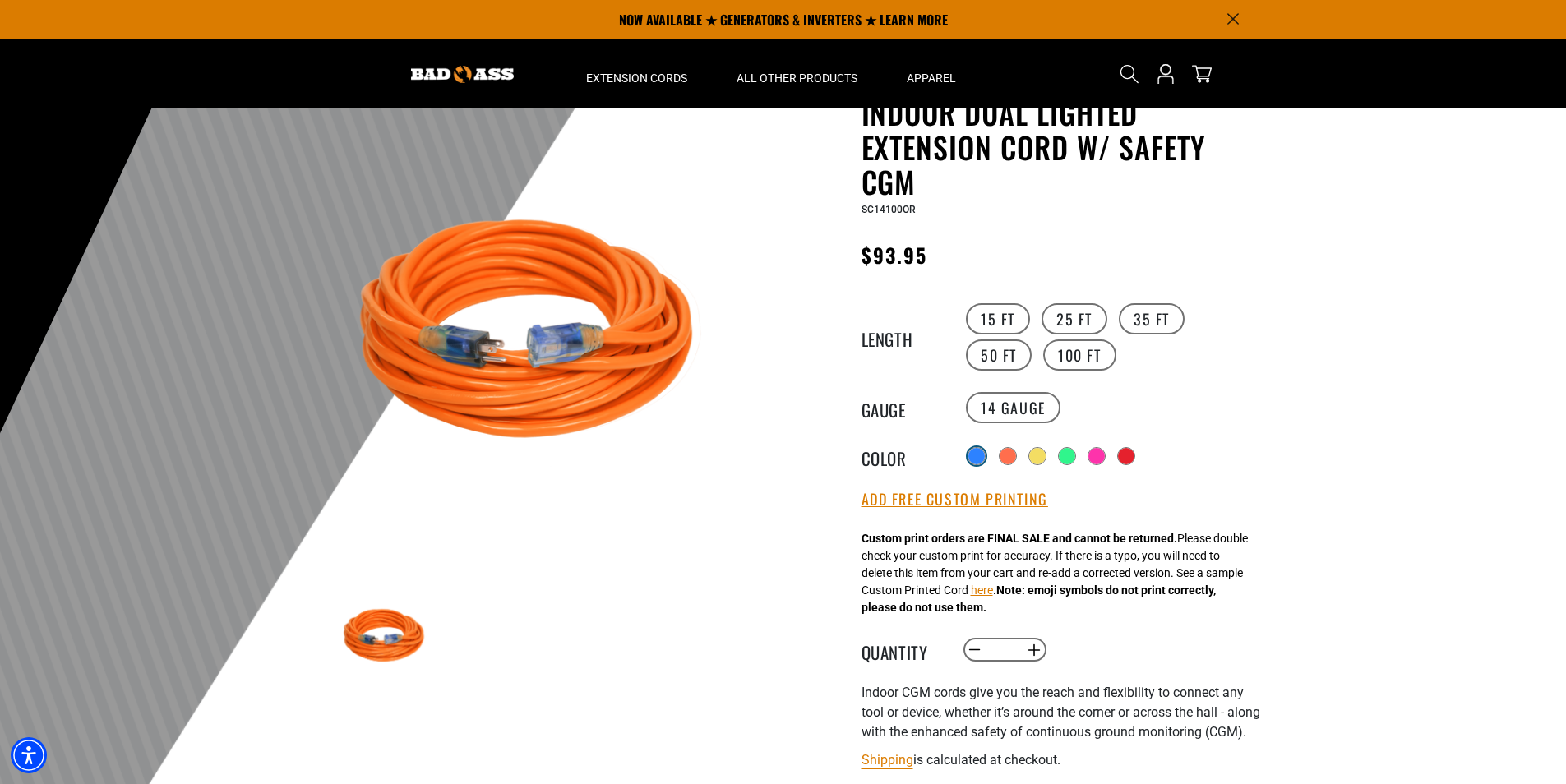
click at [983, 452] on div at bounding box center [976, 455] width 16 height 16
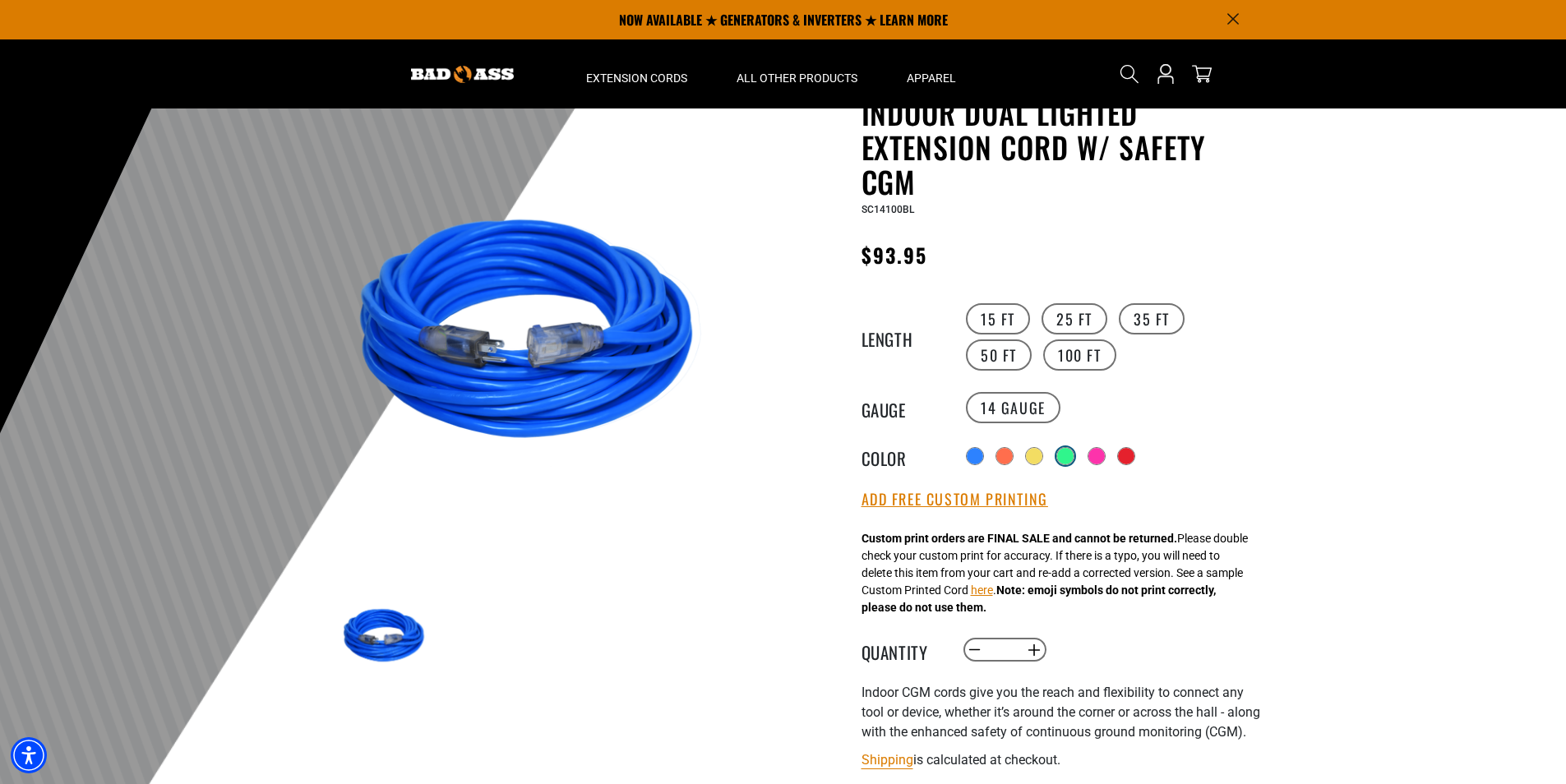
click at [1061, 449] on div at bounding box center [1065, 455] width 18 height 18
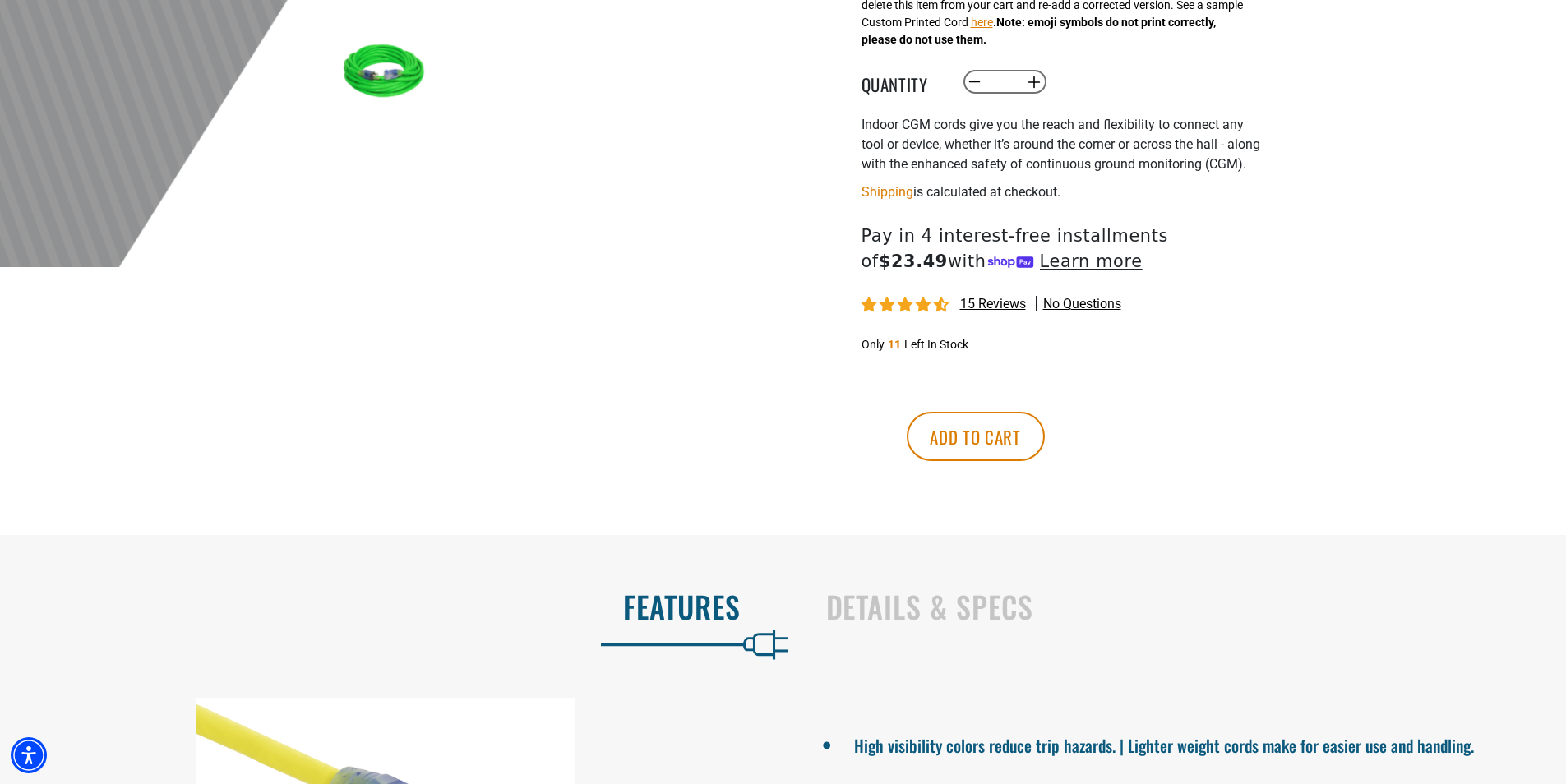
scroll to position [657, 0]
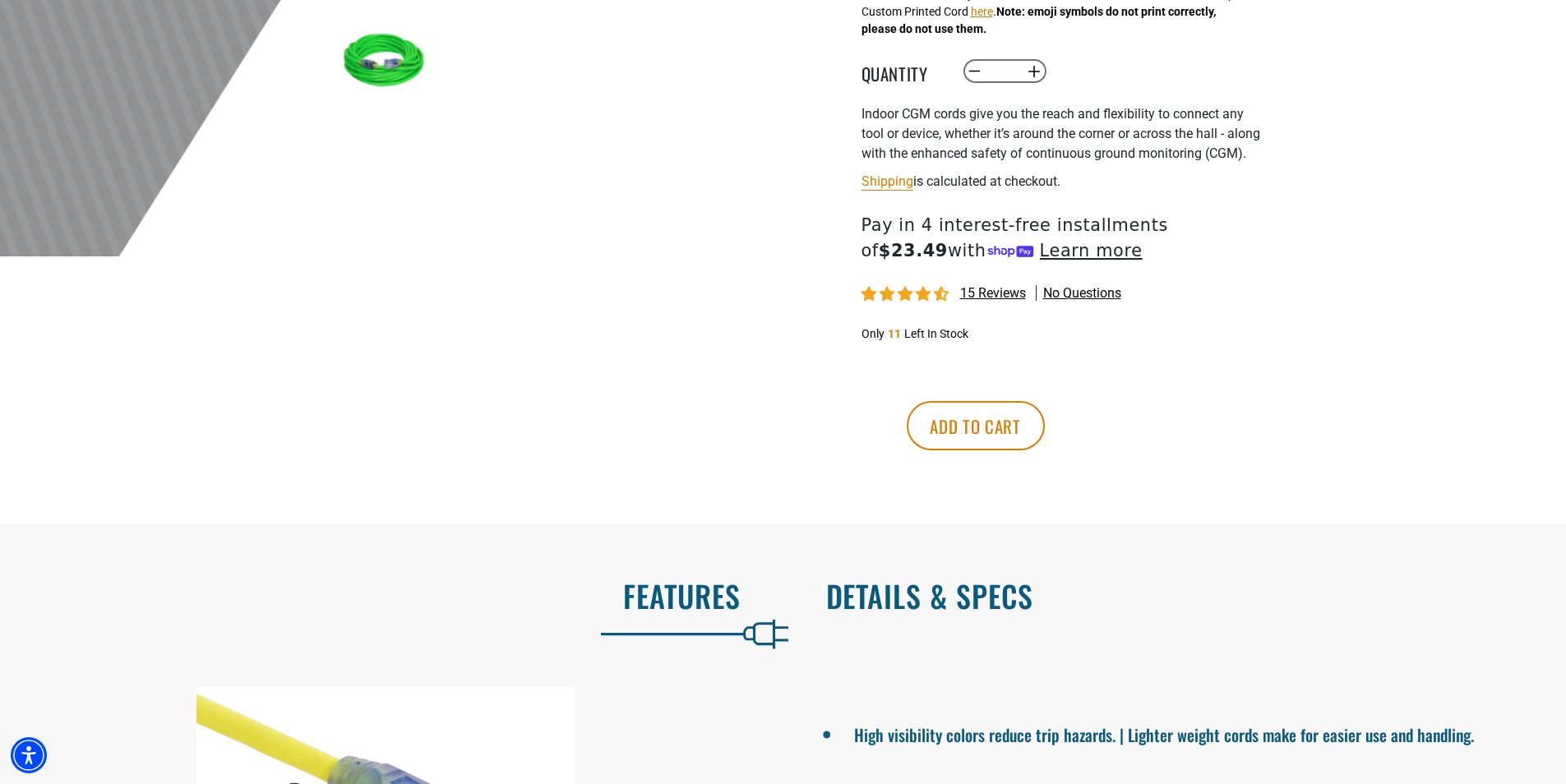
drag, startPoint x: 989, startPoint y: 648, endPoint x: 992, endPoint y: 620, distance: 28.2
click at [990, 632] on div "Details & Specs" at bounding box center [1179, 599] width 759 height 68
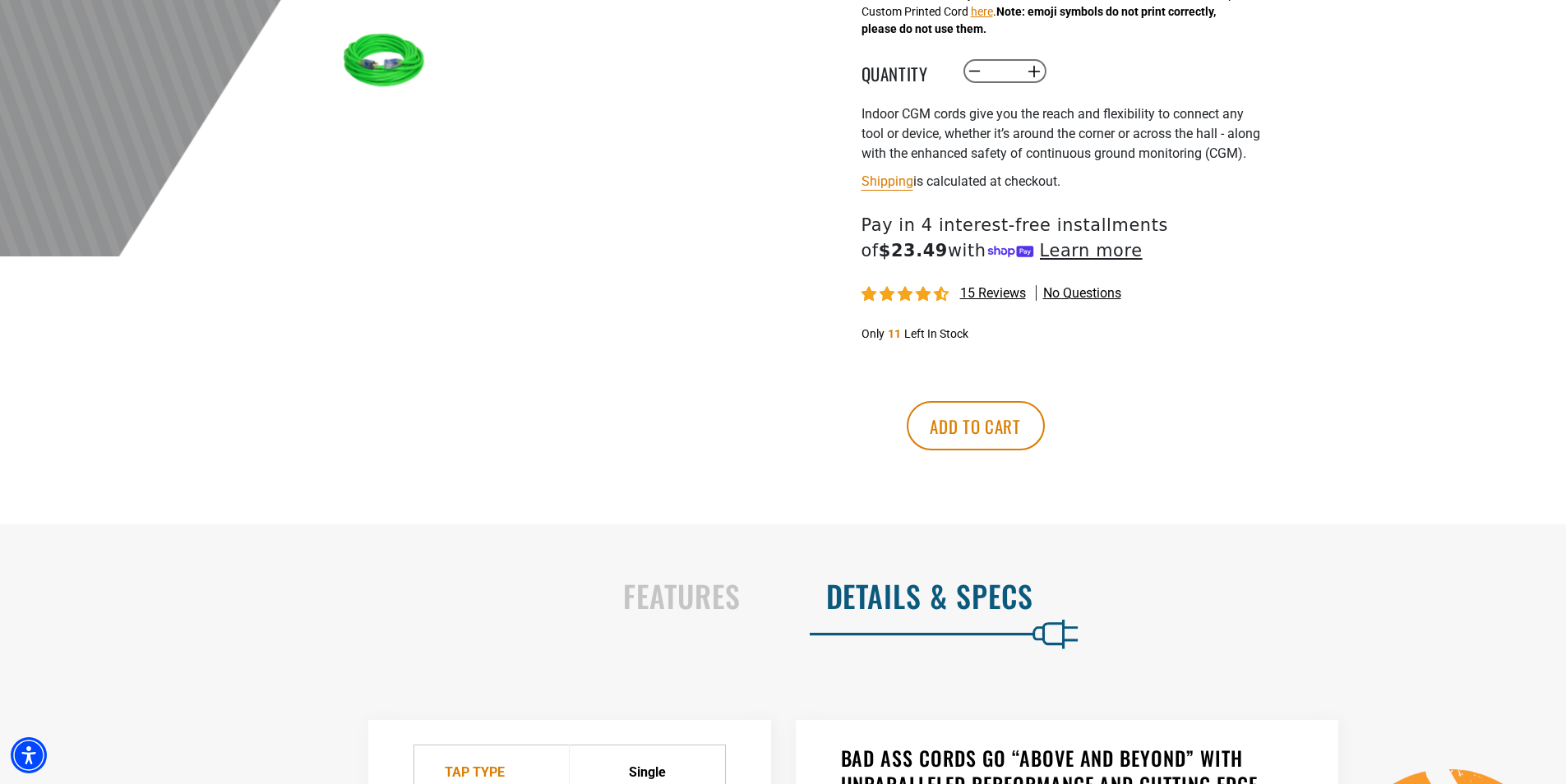
click at [993, 613] on h2 "Details & Specs" at bounding box center [1179, 595] width 706 height 34
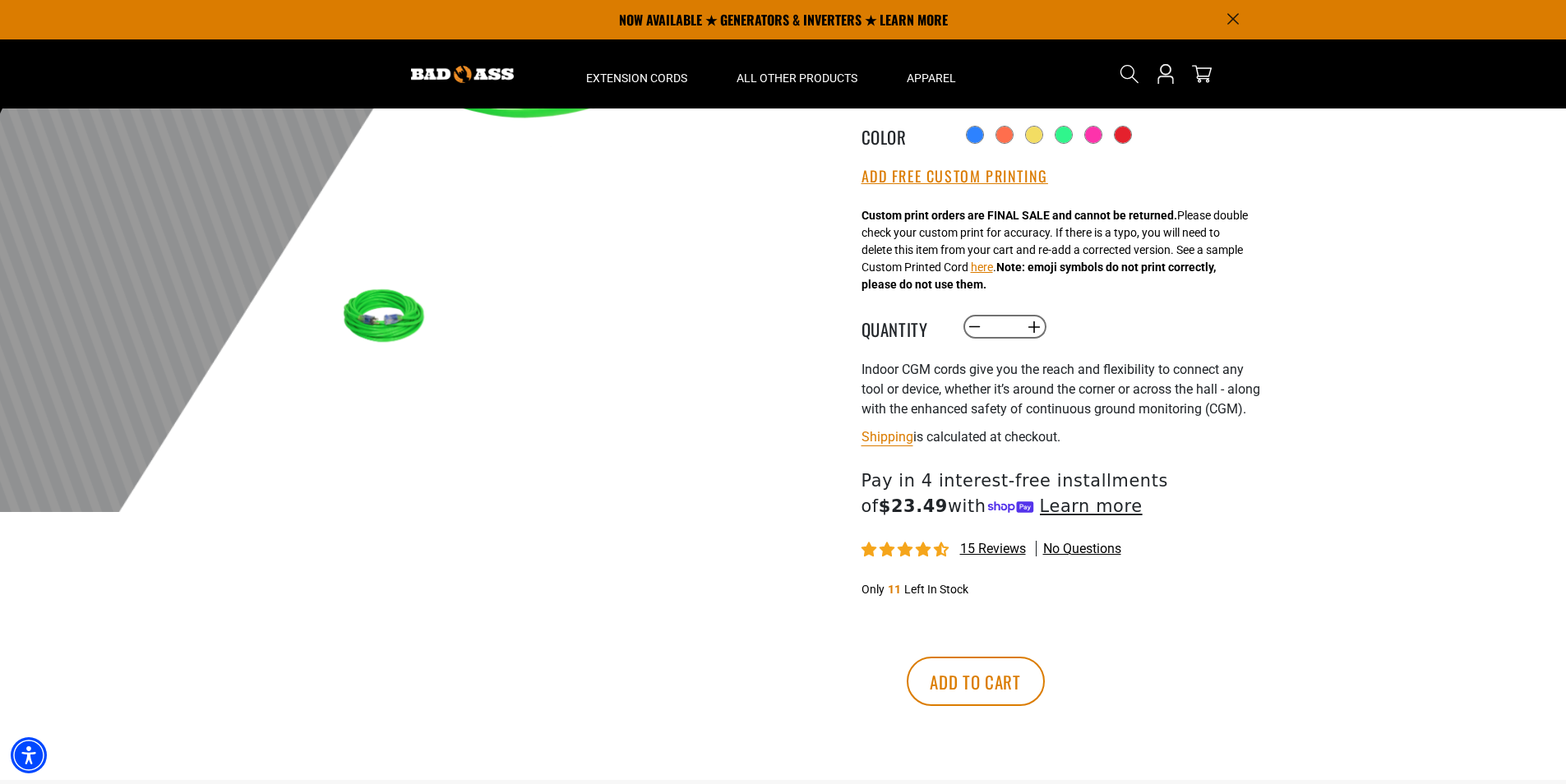
scroll to position [0, 0]
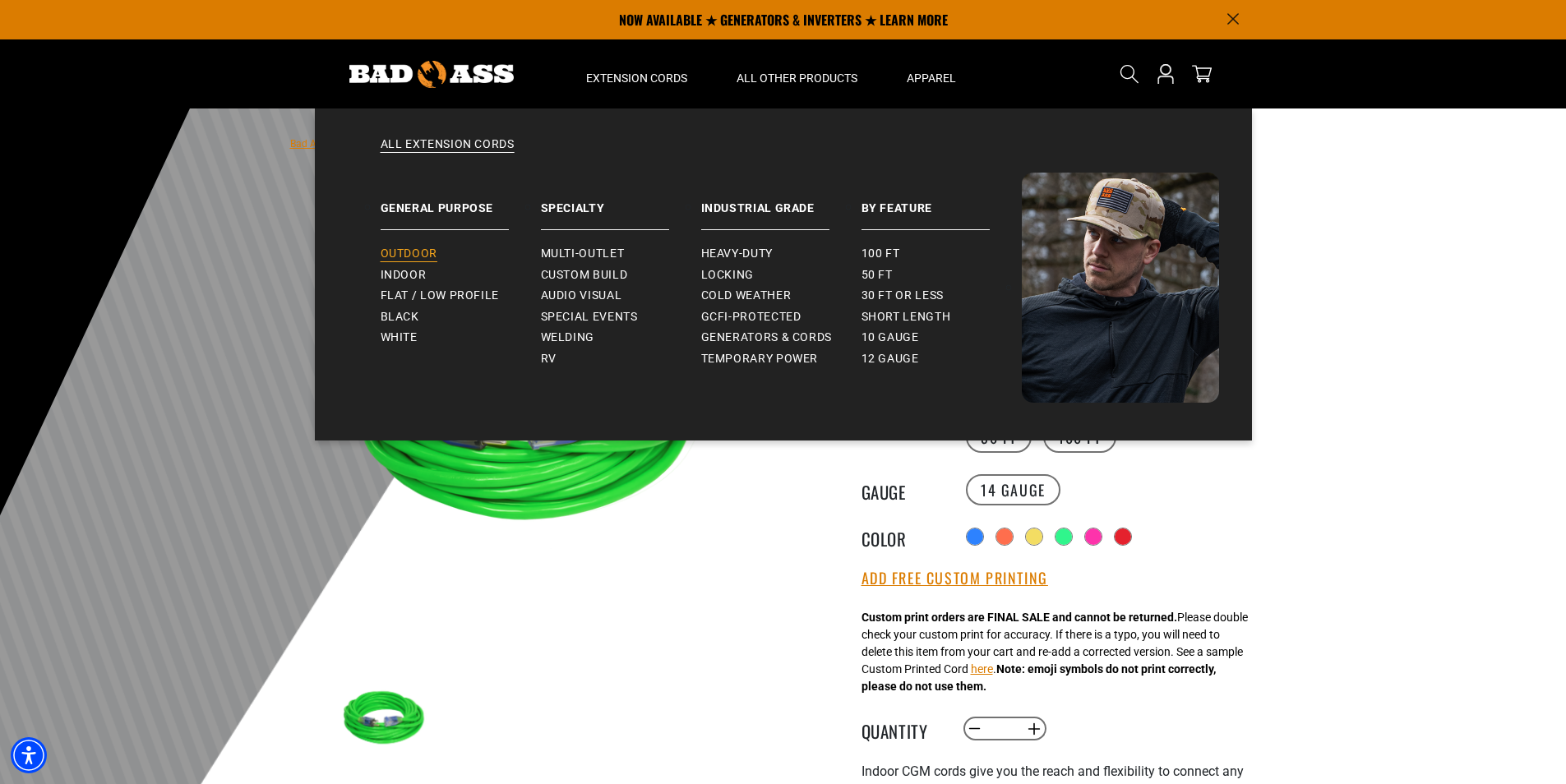
click at [429, 254] on span "Outdoor" at bounding box center [408, 253] width 57 height 15
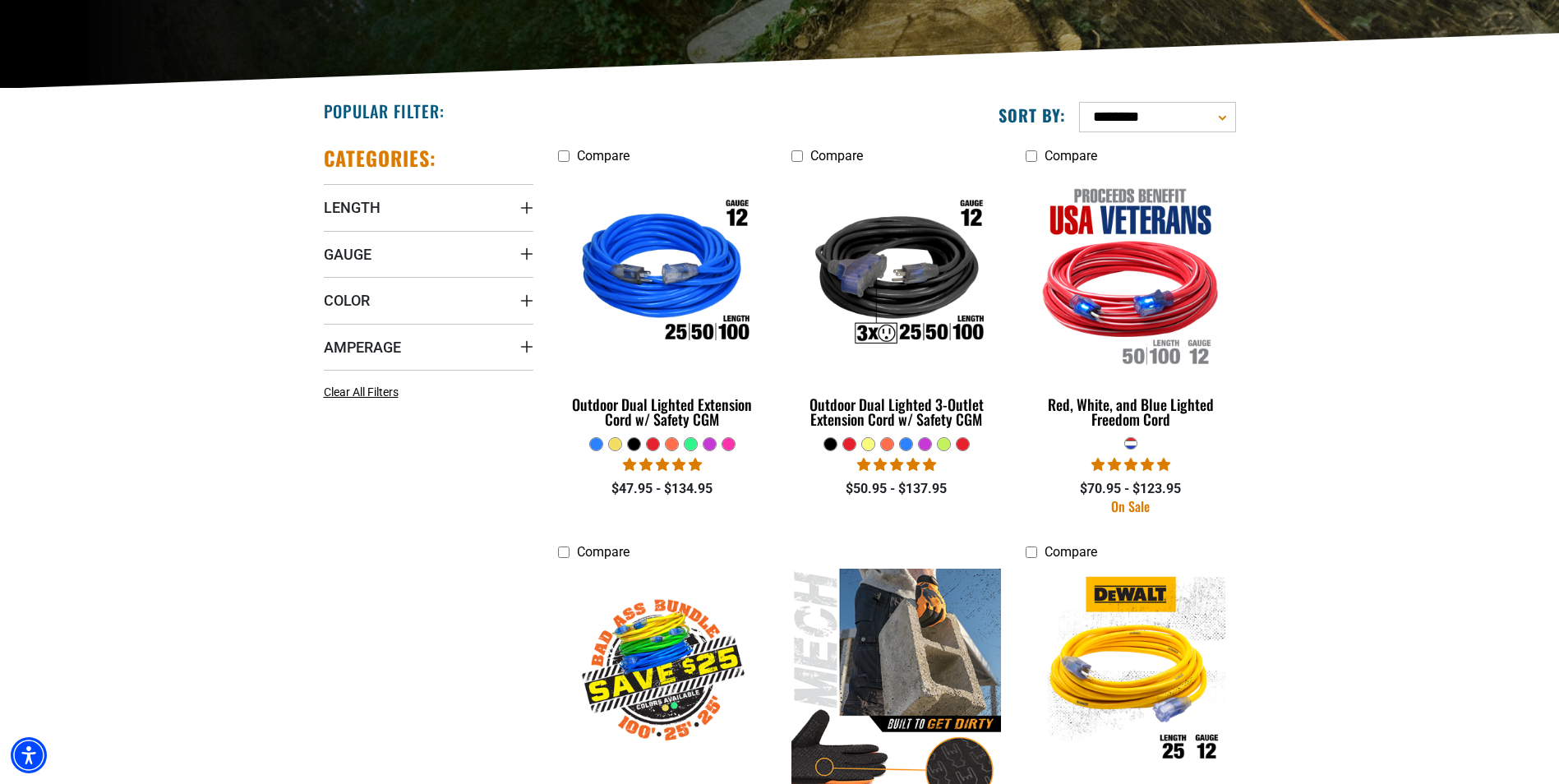
scroll to position [329, 0]
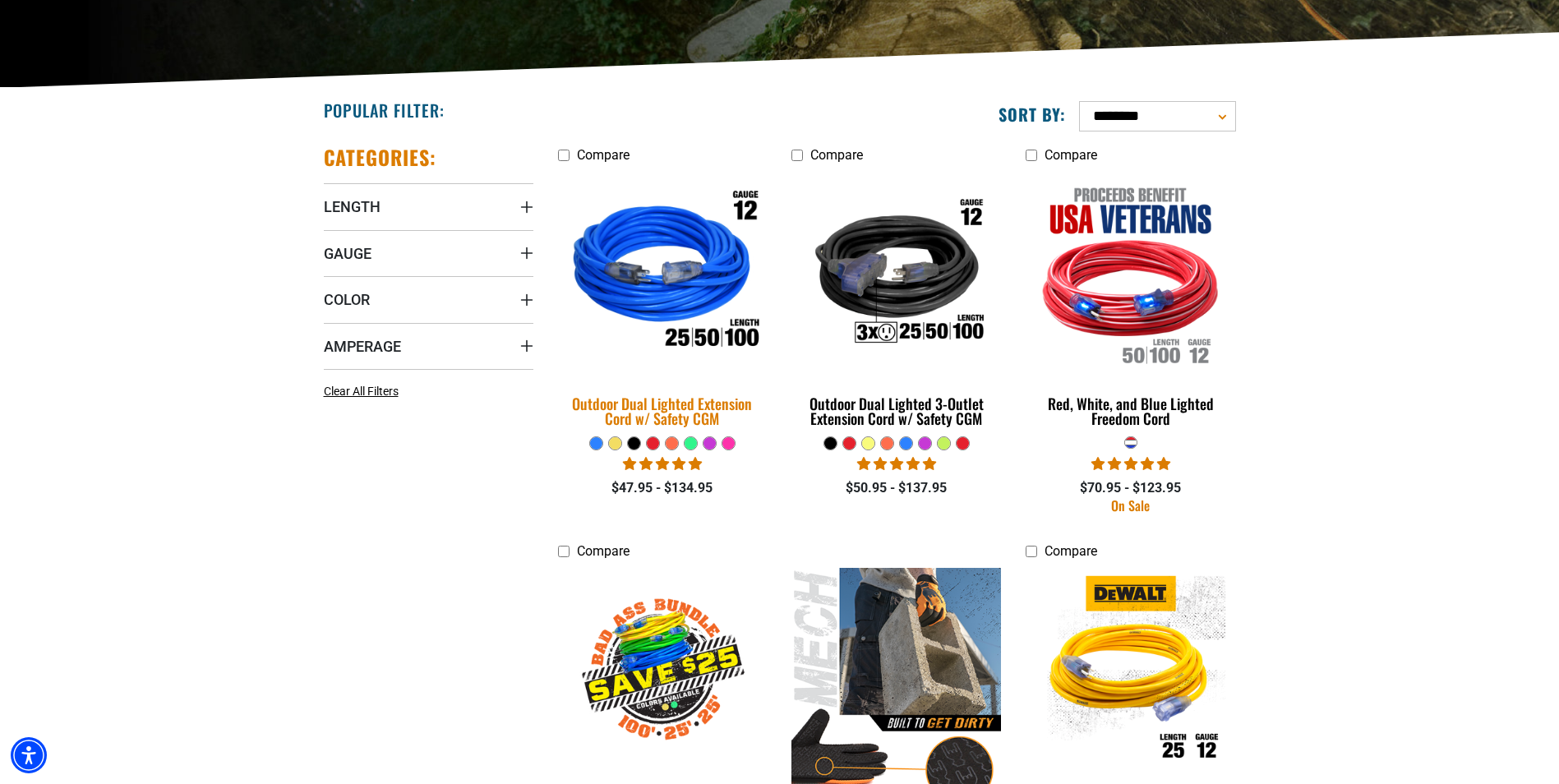
click at [651, 292] on img at bounding box center [662, 273] width 230 height 210
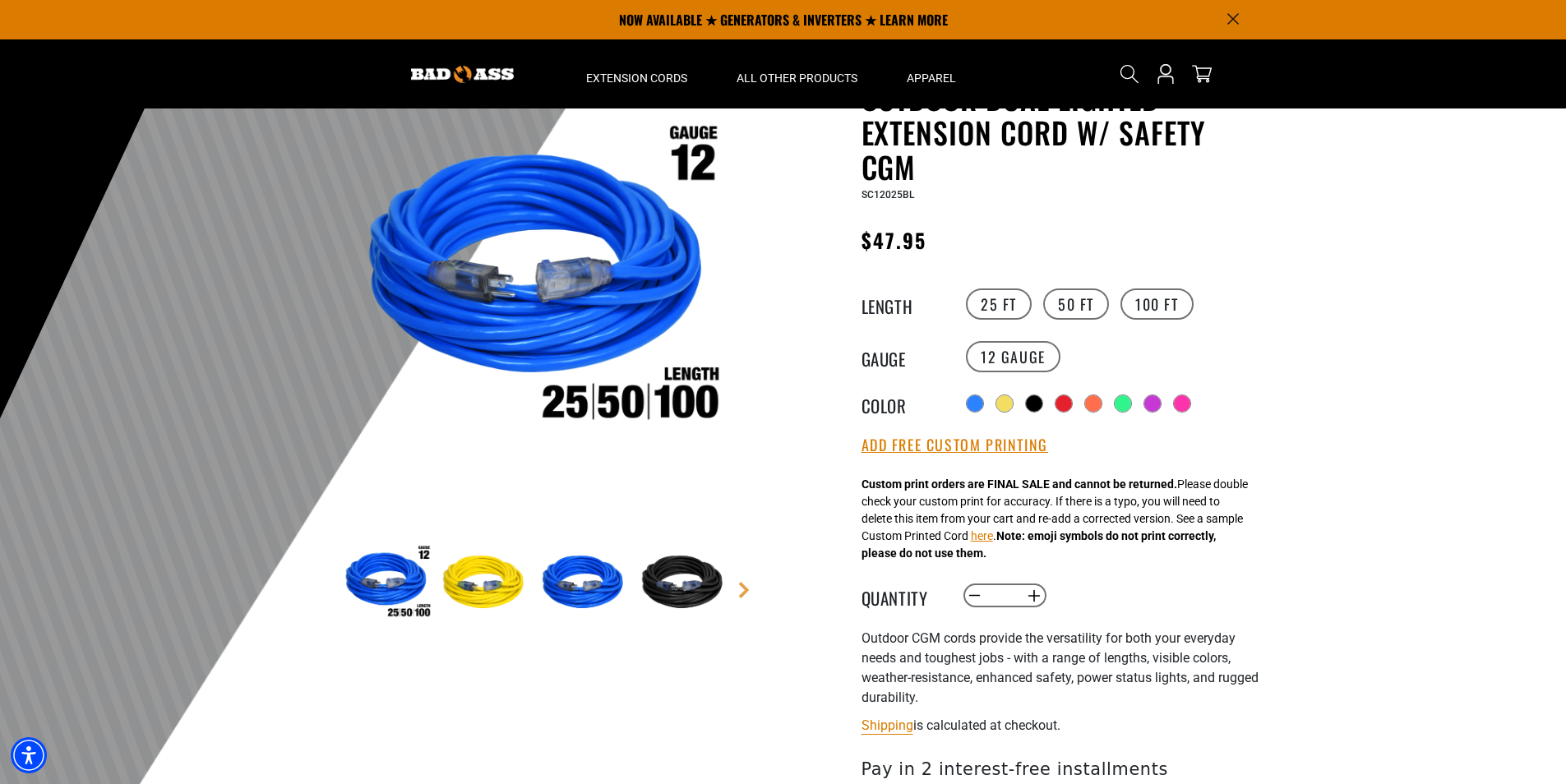
scroll to position [82, 0]
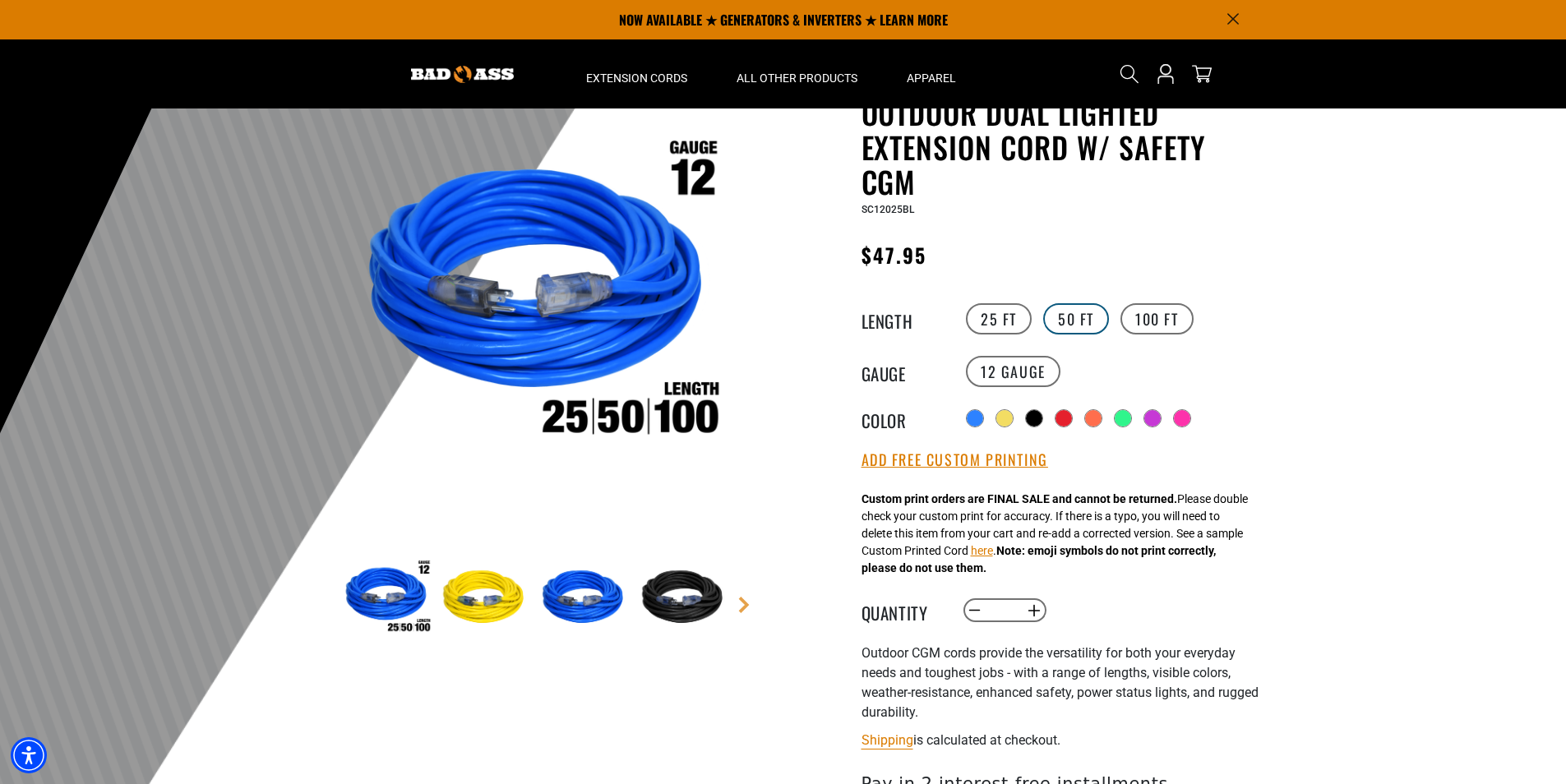
click at [1073, 332] on label "50 FT" at bounding box center [1075, 318] width 66 height 31
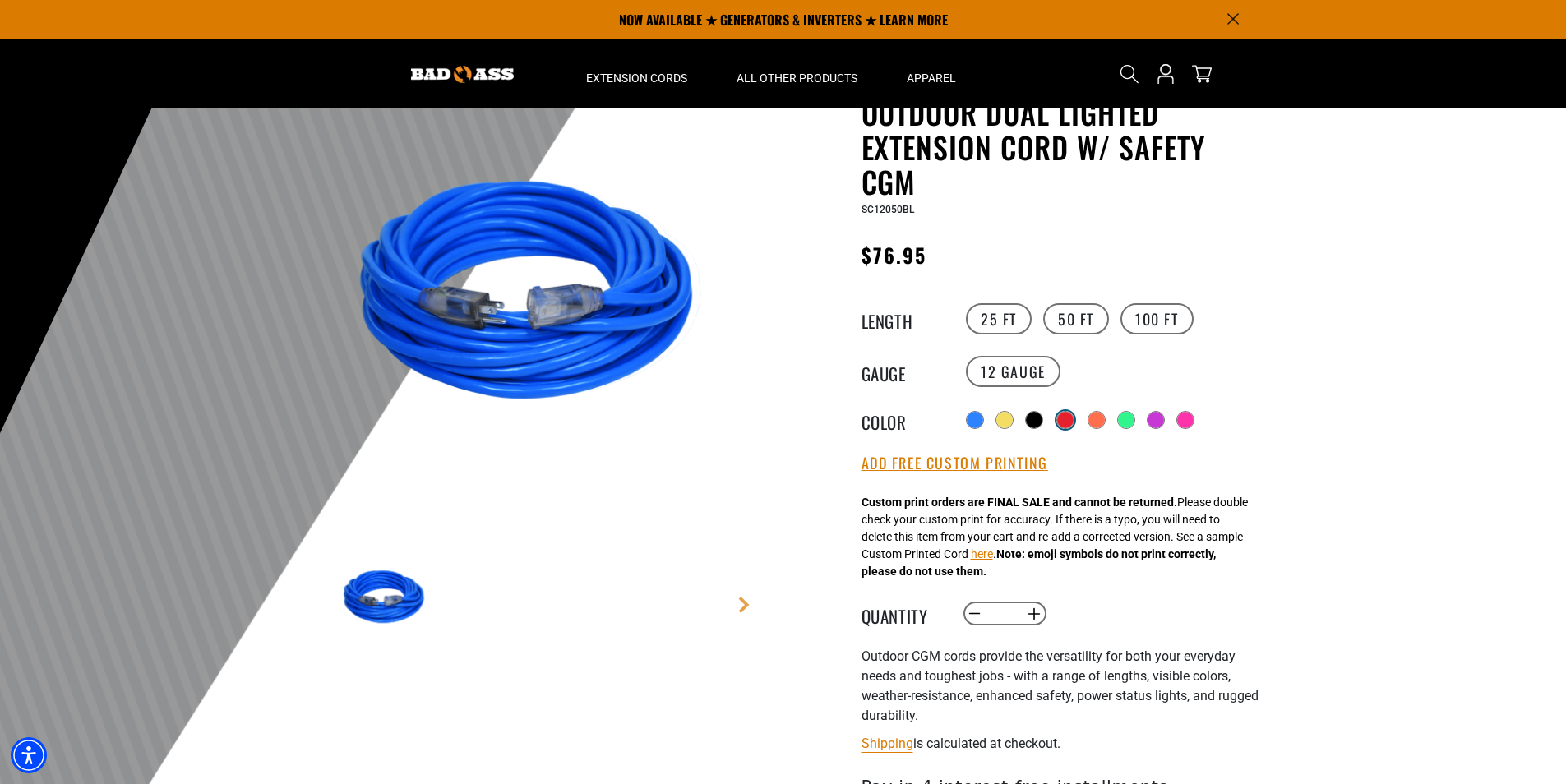
click at [1066, 419] on div at bounding box center [1065, 419] width 16 height 16
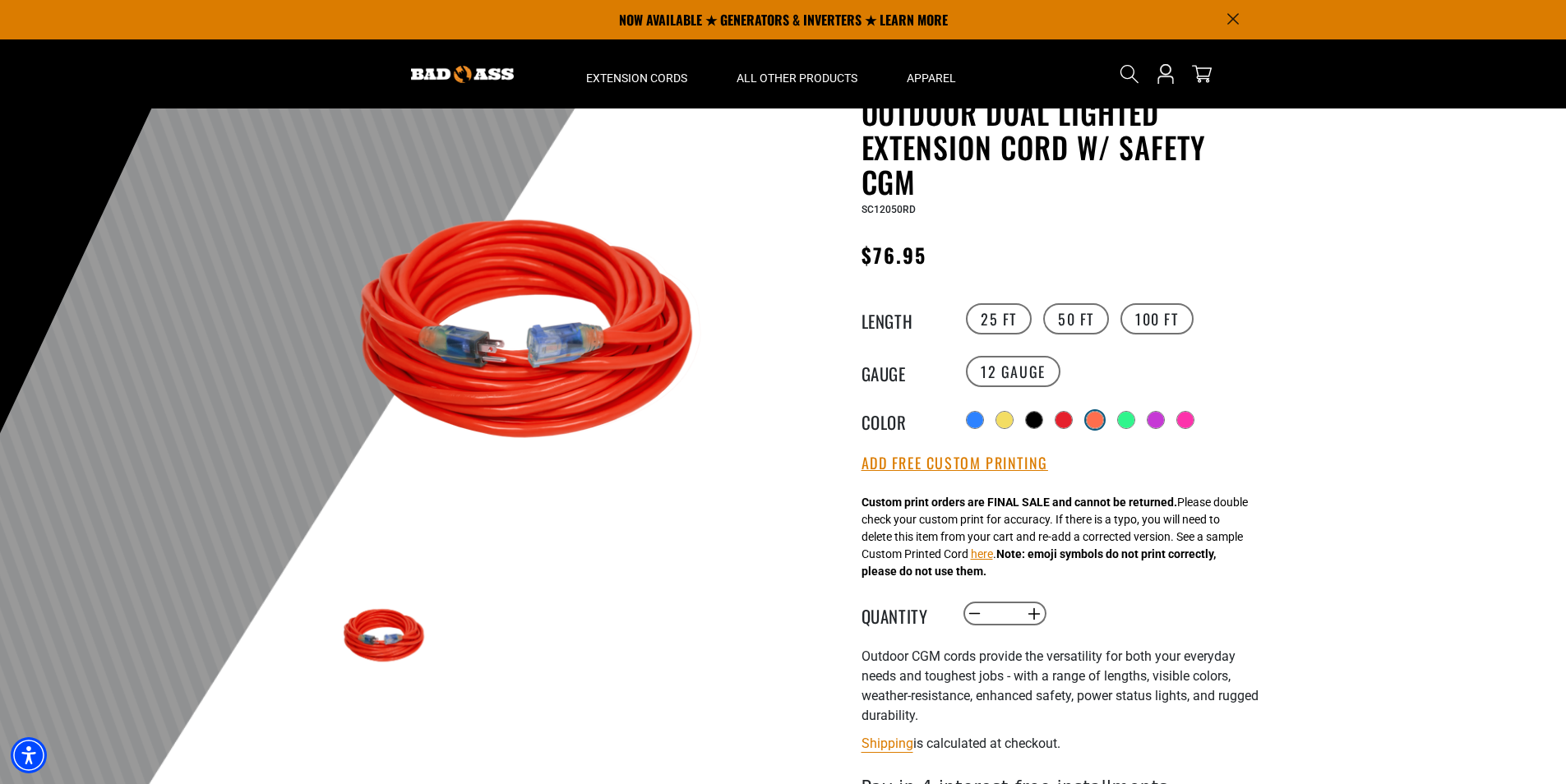
click at [1103, 418] on div at bounding box center [1094, 419] width 16 height 16
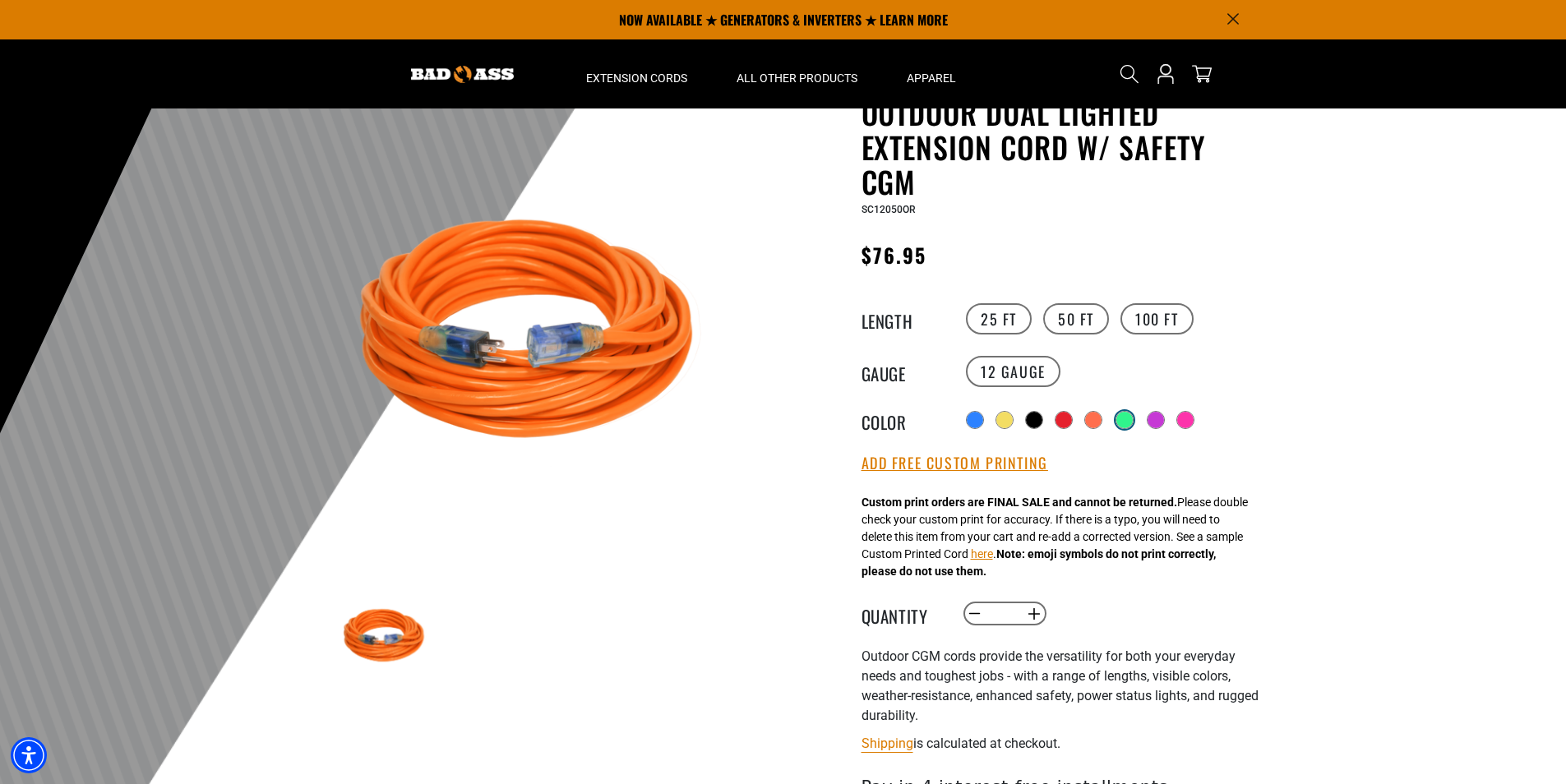
click at [1128, 416] on div at bounding box center [1124, 419] width 16 height 16
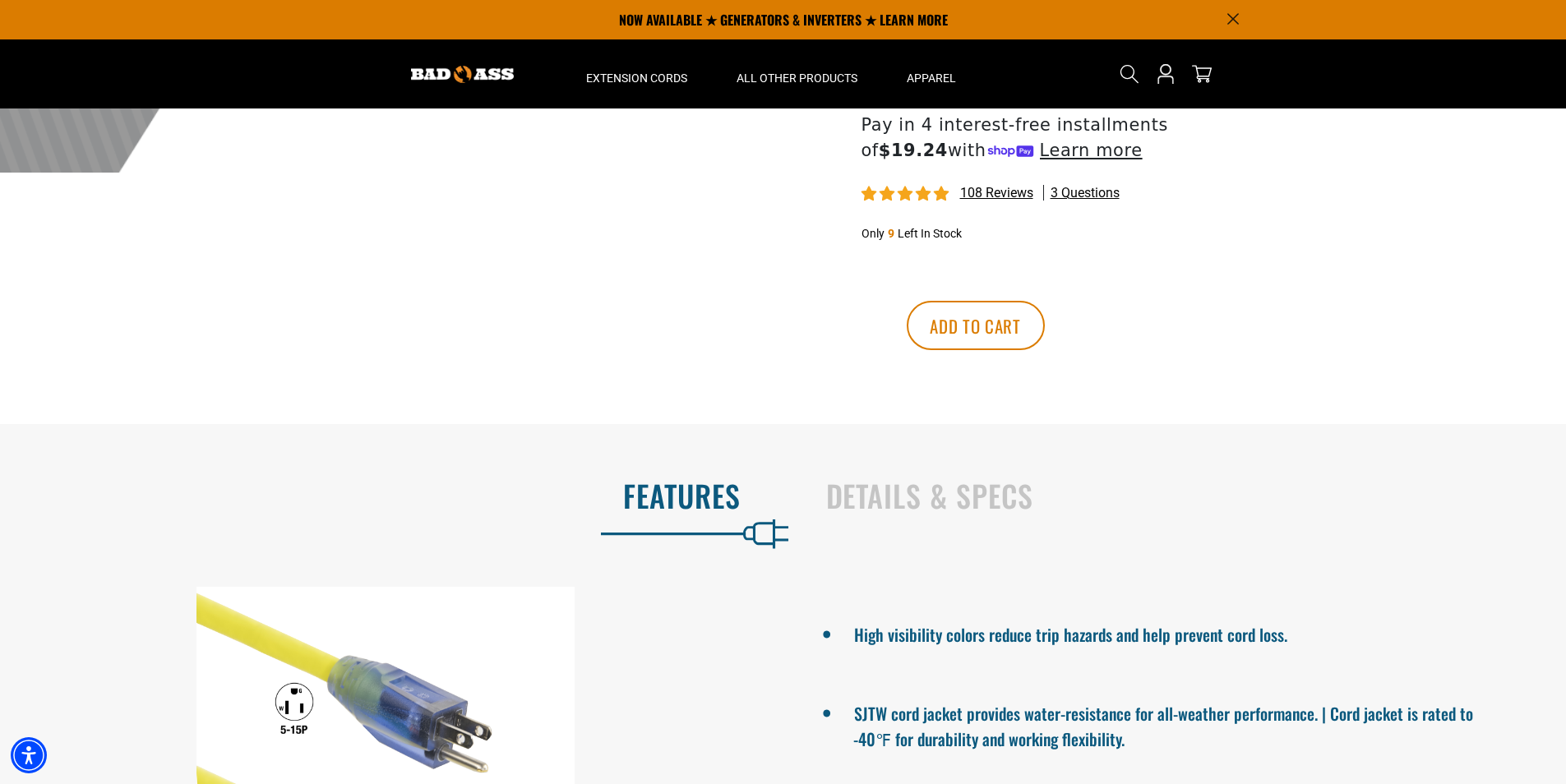
scroll to position [739, 0]
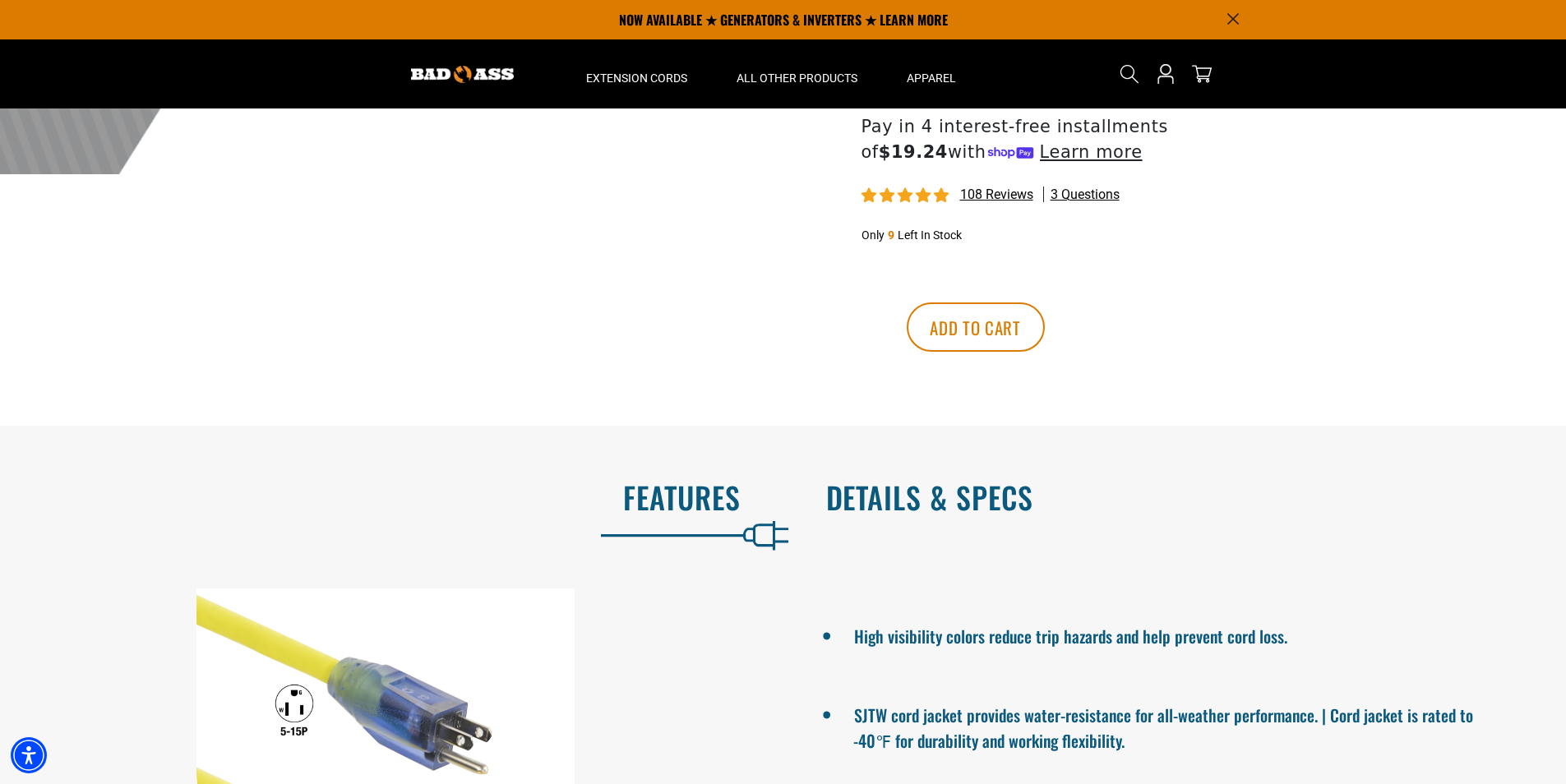
click at [973, 505] on h2 "Details & Specs" at bounding box center [1179, 497] width 706 height 34
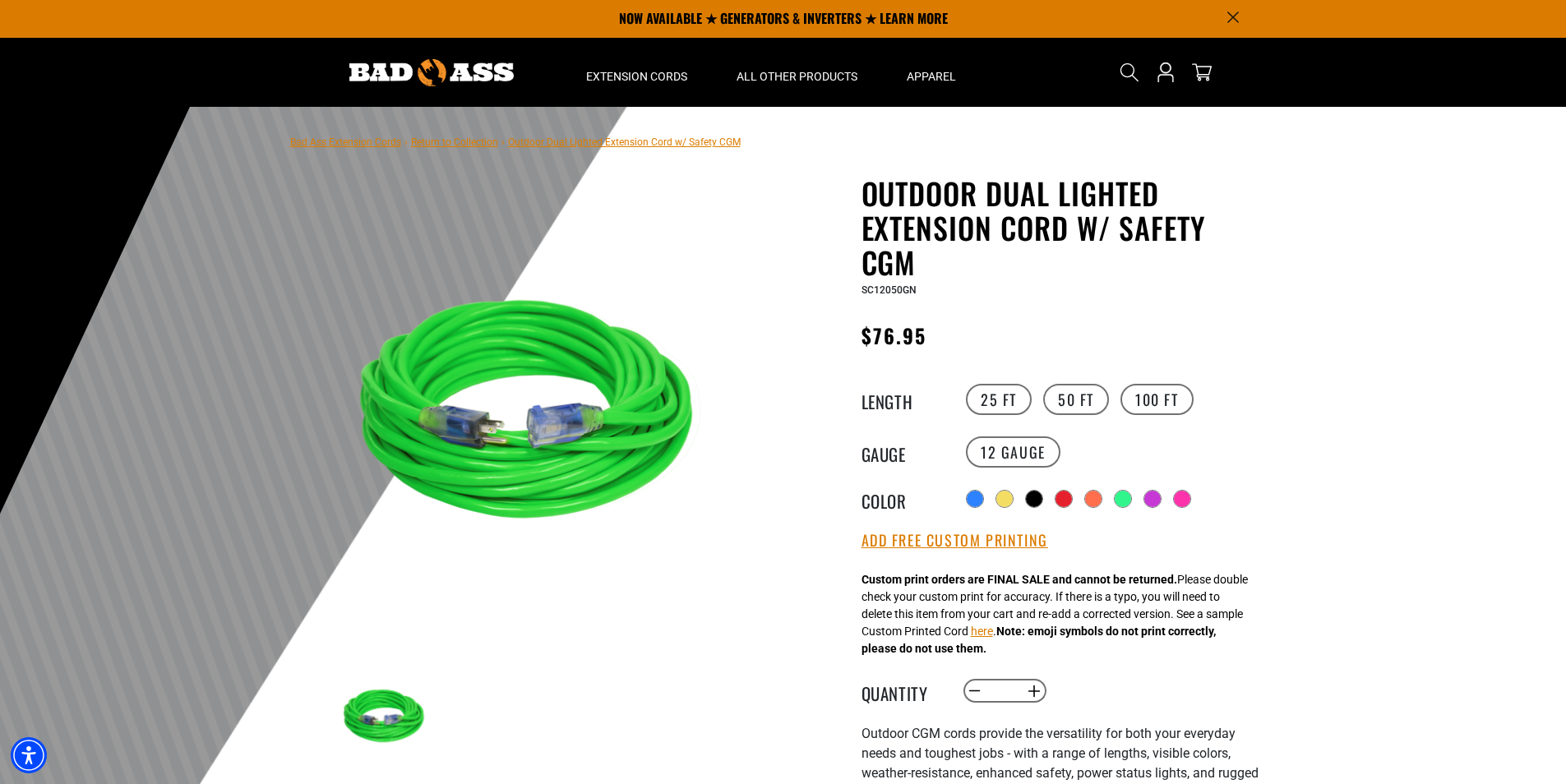
scroll to position [0, 0]
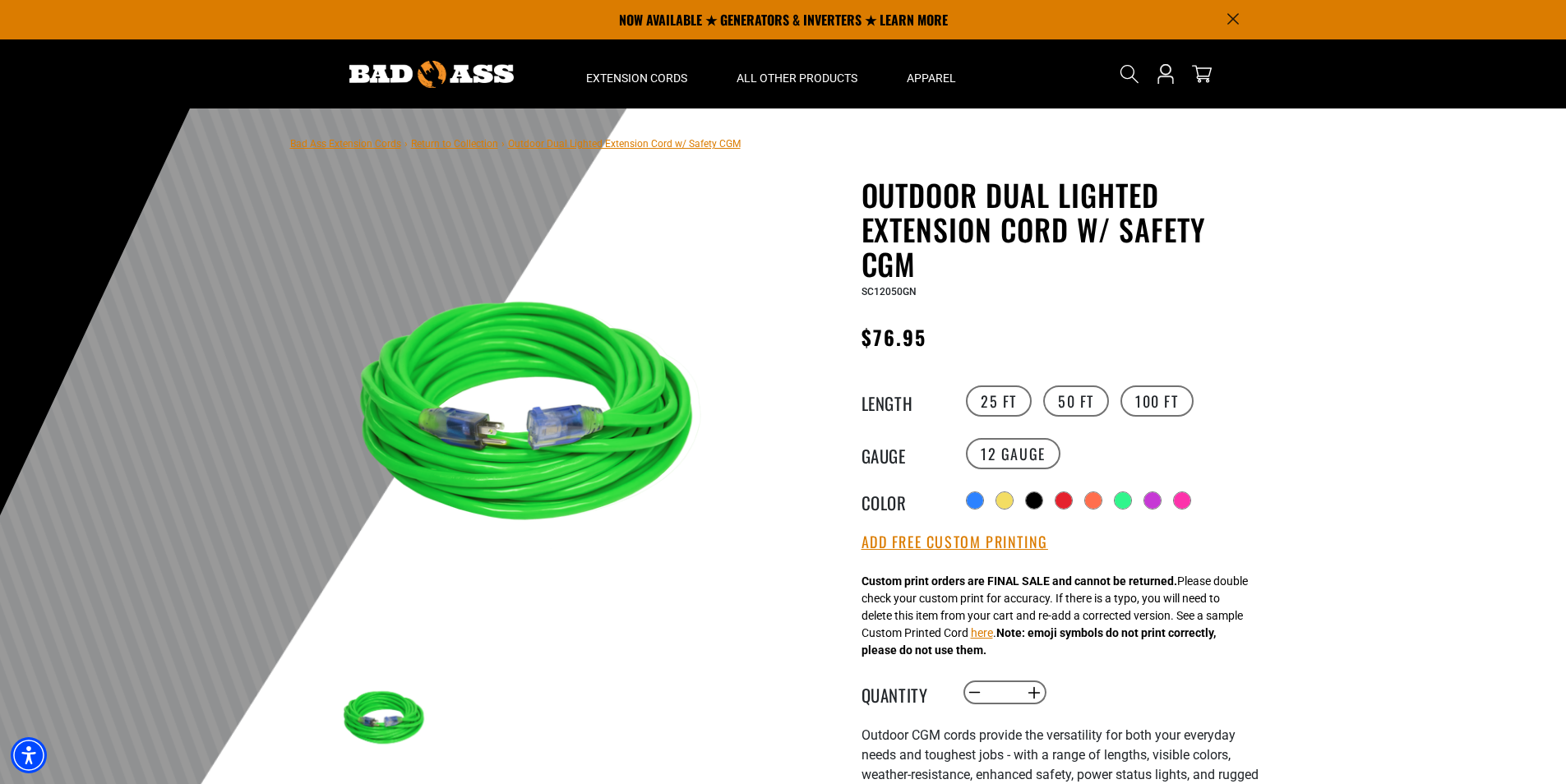
click at [1378, 119] on div at bounding box center [783, 510] width 1566 height 805
